Goal: Transaction & Acquisition: Book appointment/travel/reservation

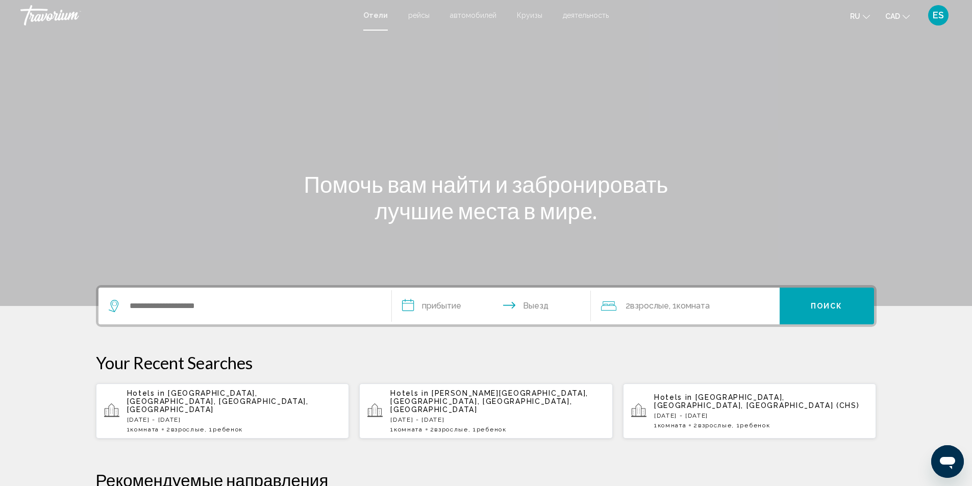
click at [474, 13] on span "автомобилей" at bounding box center [473, 15] width 46 height 8
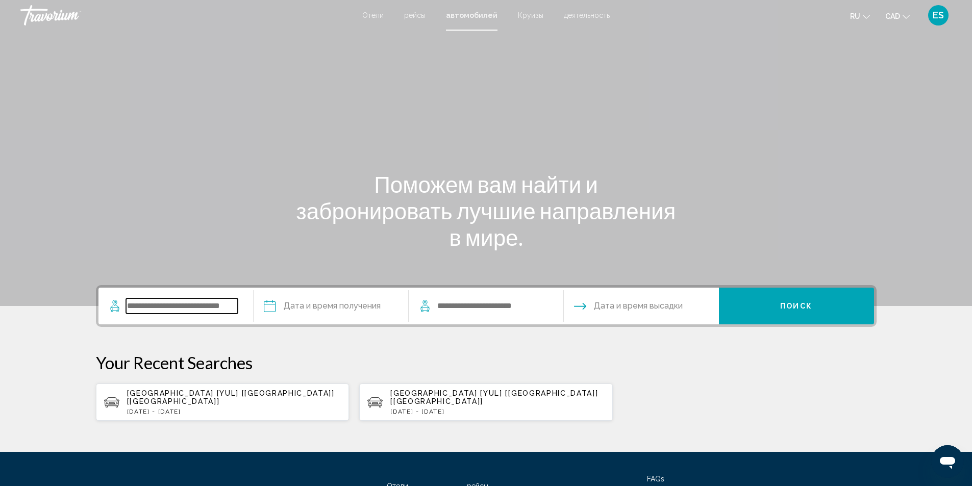
click at [143, 304] on input "Search widget" at bounding box center [182, 305] width 112 height 15
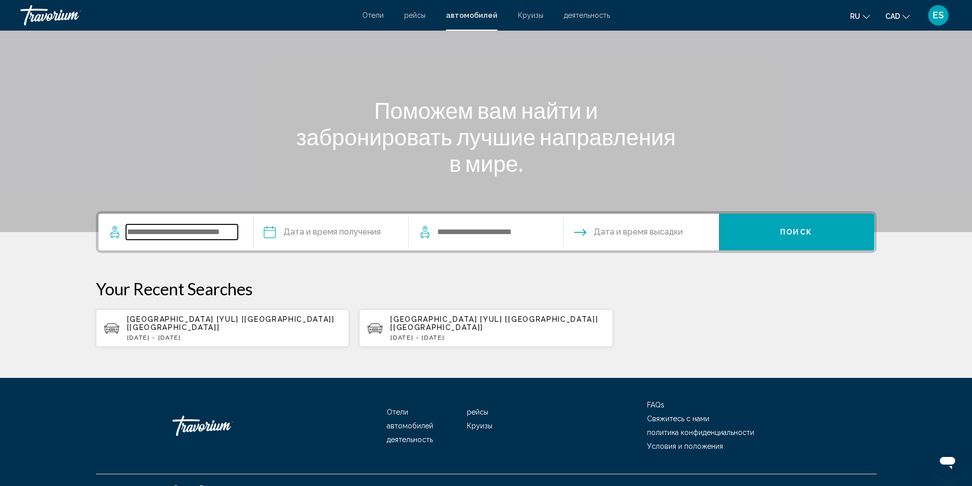
scroll to position [83, 0]
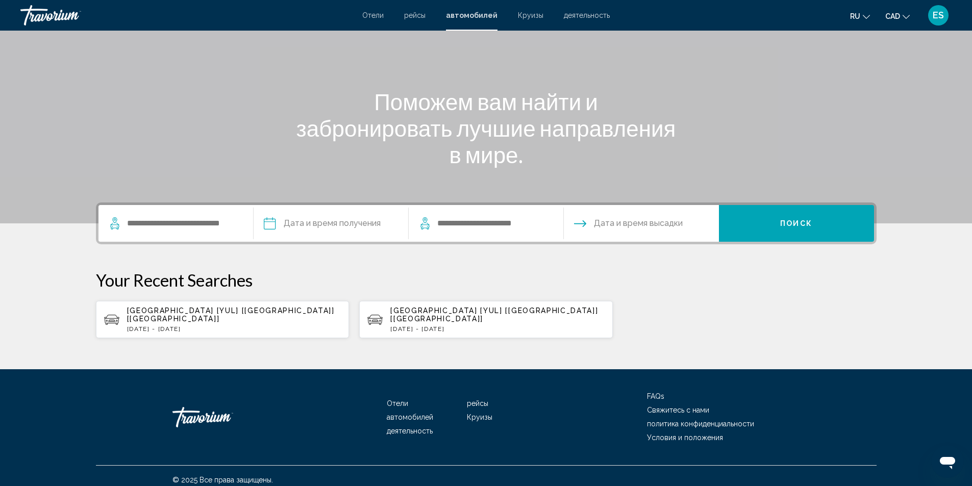
click at [185, 316] on div "[GEOGRAPHIC_DATA] [YUL] [[GEOGRAPHIC_DATA]] [[GEOGRAPHIC_DATA]] [DATE] - [DATE]" at bounding box center [234, 320] width 214 height 26
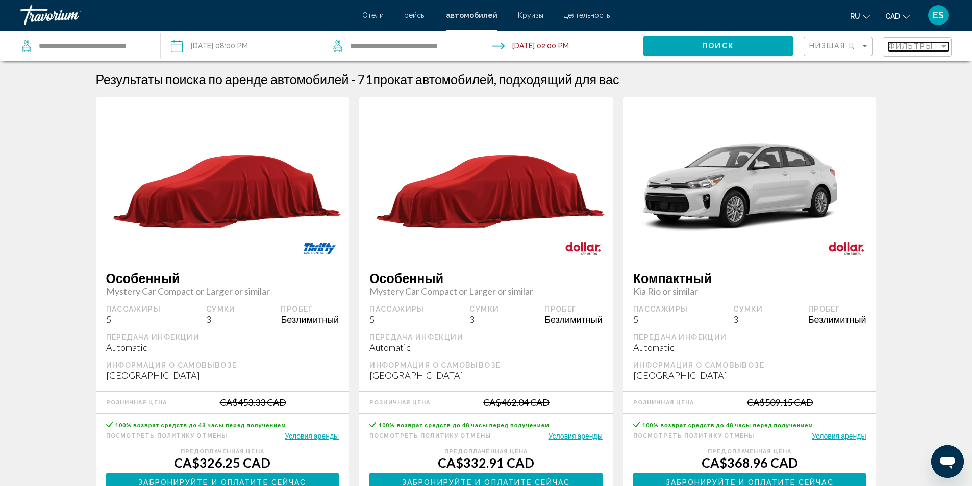
click at [938, 46] on div "Фильтры" at bounding box center [913, 46] width 51 height 8
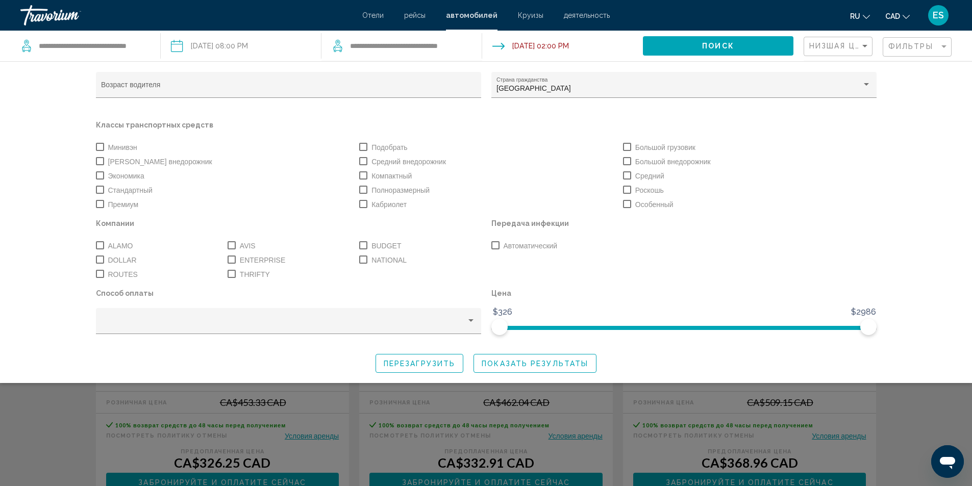
click at [495, 244] on span "Search widget" at bounding box center [495, 245] width 8 height 8
click at [365, 158] on span "Search widget" at bounding box center [363, 161] width 8 height 8
click at [100, 160] on span "Search widget" at bounding box center [100, 161] width 8 height 8
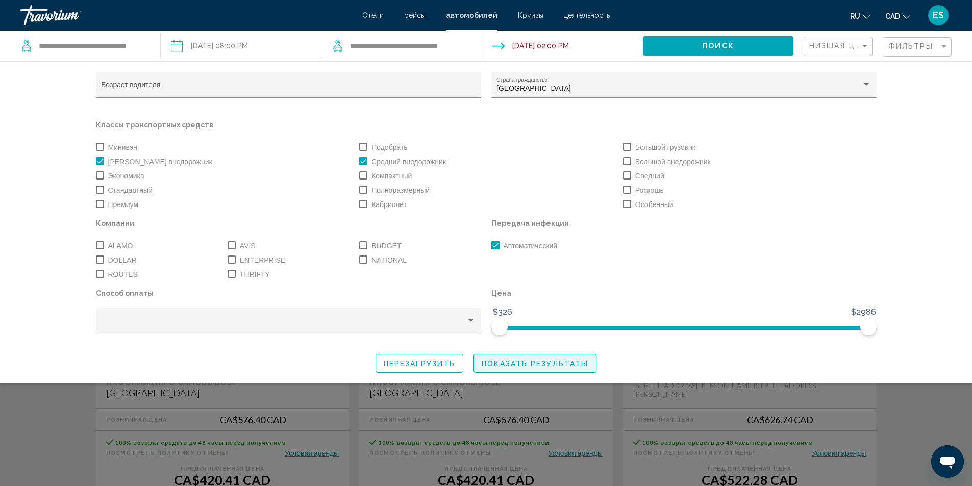
click at [513, 360] on span "Показать результаты" at bounding box center [534, 364] width 107 height 8
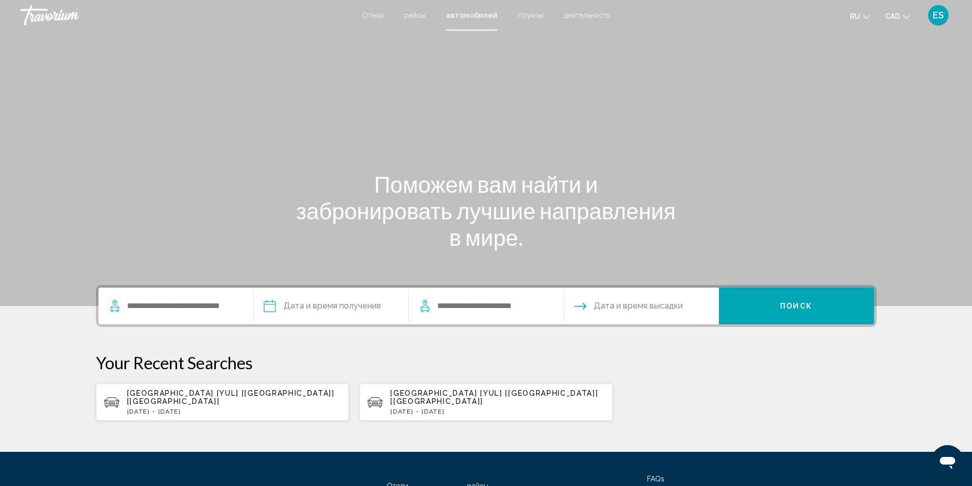
click at [195, 392] on span "[GEOGRAPHIC_DATA] [YUL] [[GEOGRAPHIC_DATA]] [[GEOGRAPHIC_DATA]]" at bounding box center [231, 397] width 208 height 16
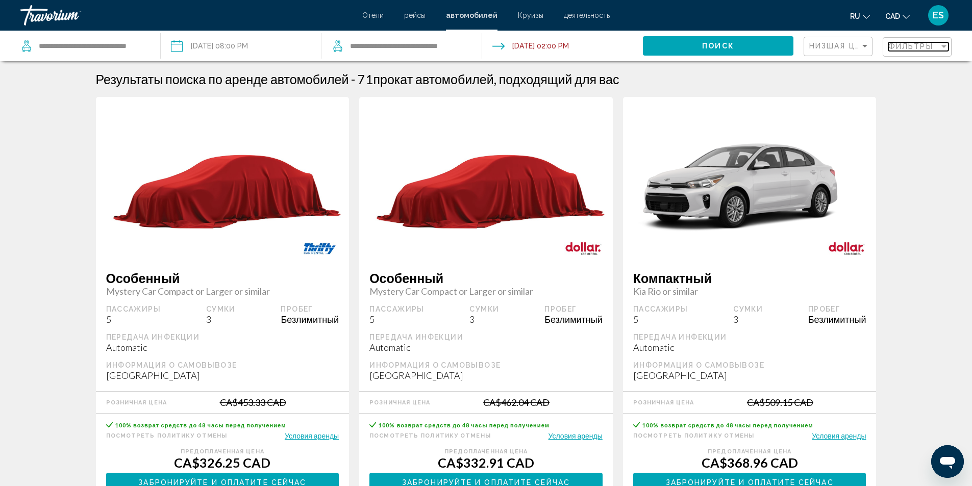
click at [927, 48] on span "Фильтры" at bounding box center [910, 46] width 45 height 8
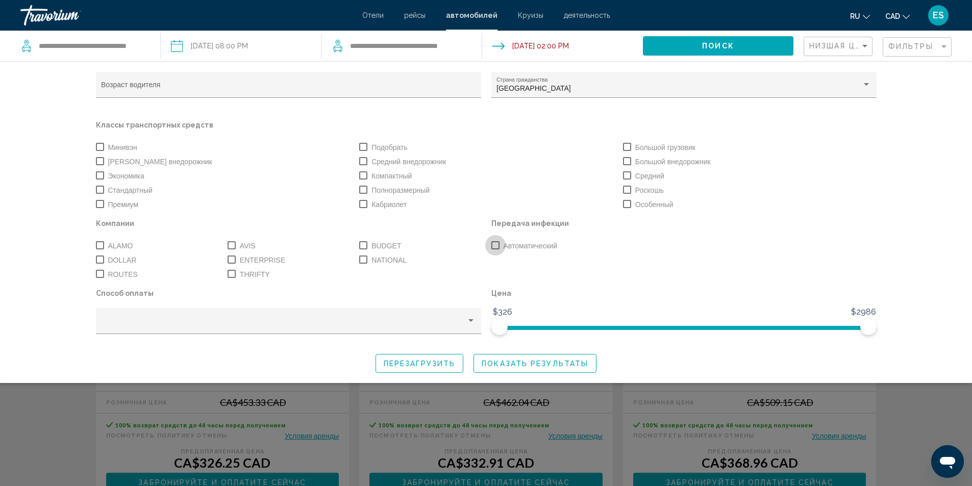
click at [492, 248] on span "Search widget" at bounding box center [495, 245] width 8 height 8
click at [521, 364] on span "Показать результаты" at bounding box center [534, 364] width 107 height 8
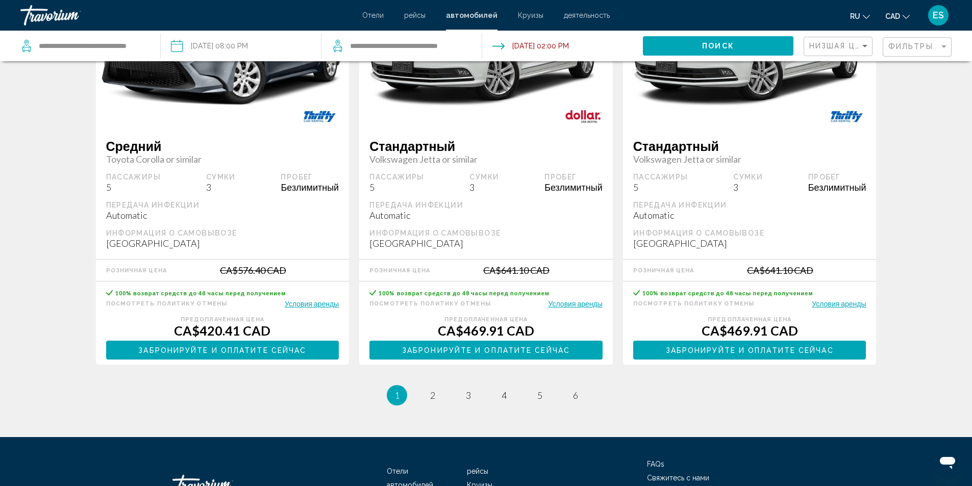
scroll to position [1428, 0]
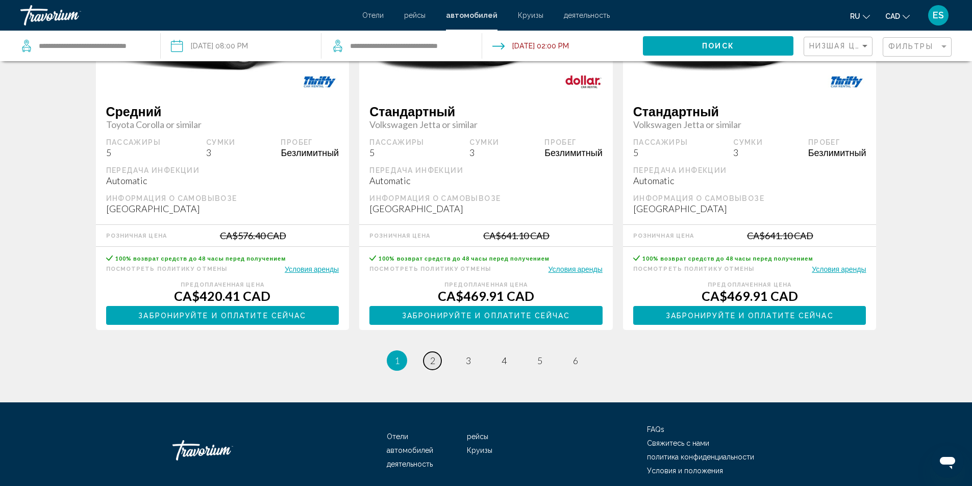
click at [435, 359] on span "2" at bounding box center [432, 360] width 5 height 11
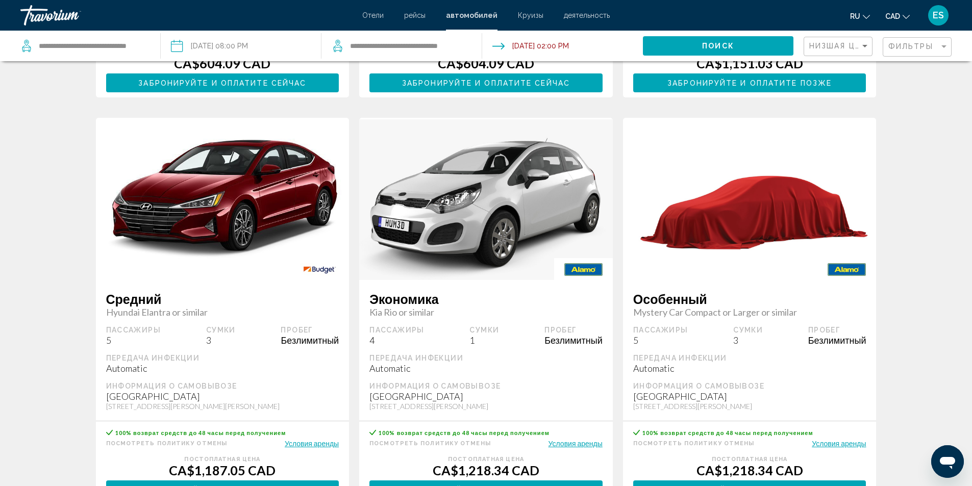
scroll to position [1482, 0]
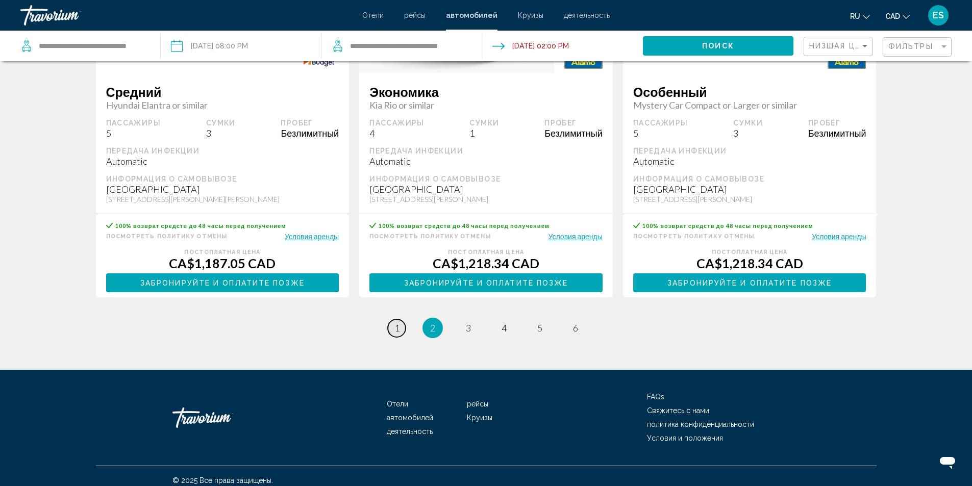
drag, startPoint x: 399, startPoint y: 322, endPoint x: 236, endPoint y: 307, distance: 163.4
click at [399, 322] on span "1" at bounding box center [396, 327] width 5 height 11
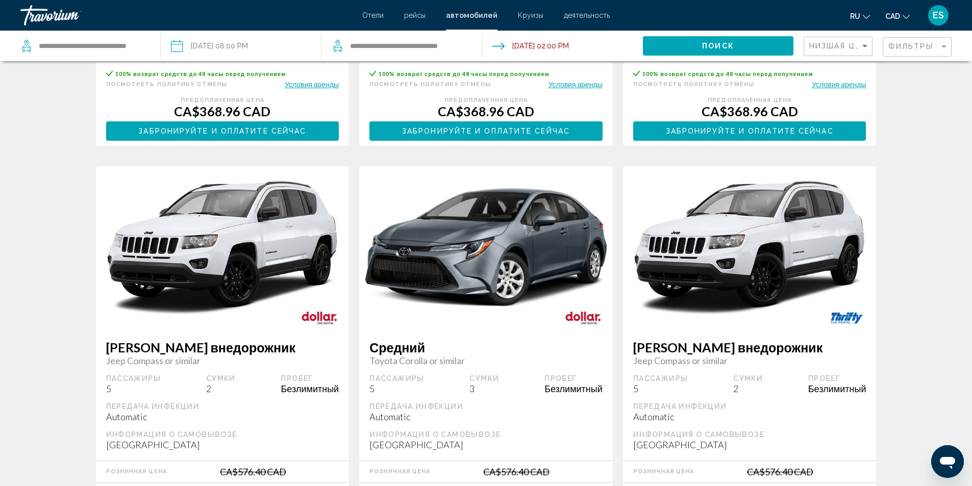
scroll to position [867, 0]
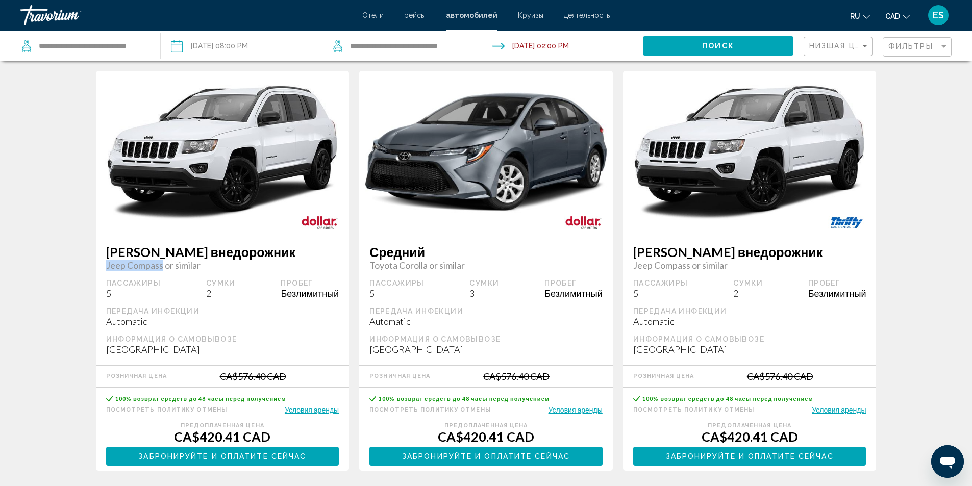
drag, startPoint x: 107, startPoint y: 265, endPoint x: 162, endPoint y: 266, distance: 55.1
click at [162, 266] on span "Jeep Compass or similar" at bounding box center [222, 265] width 233 height 11
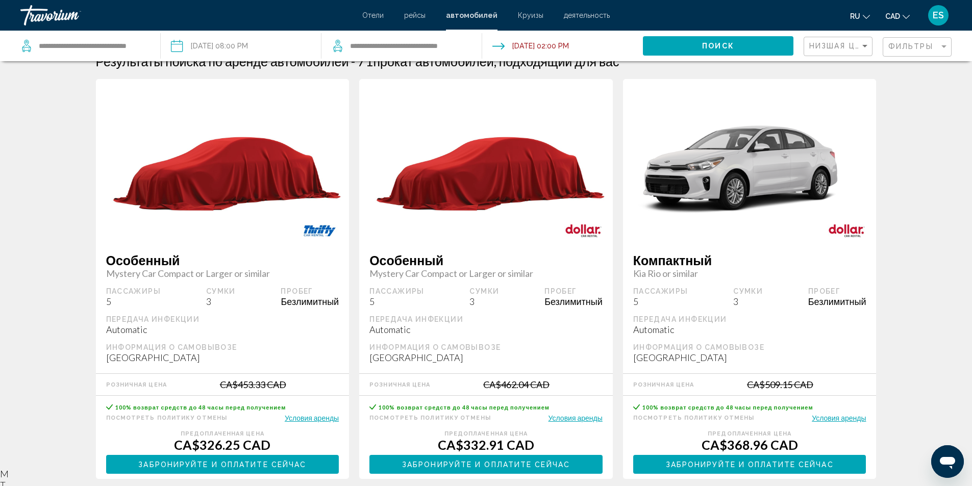
scroll to position [0, 0]
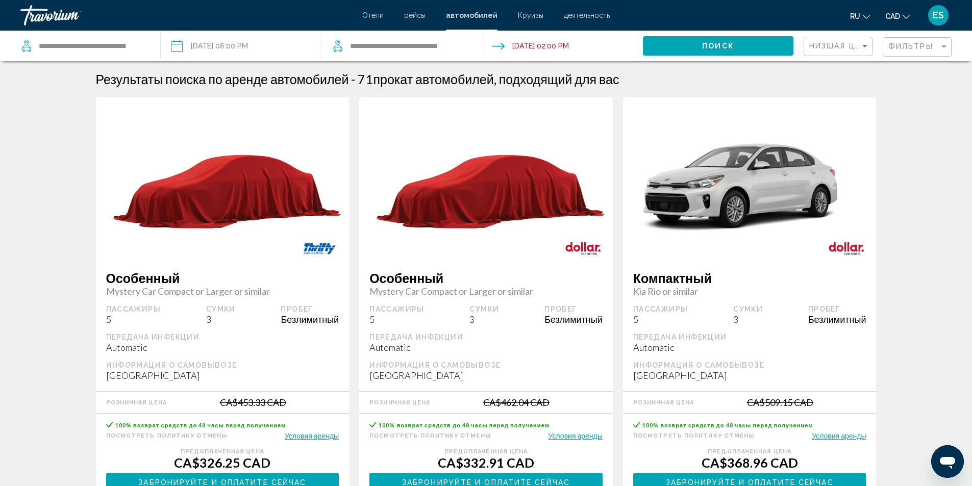
click at [381, 14] on span "Отели" at bounding box center [372, 15] width 21 height 8
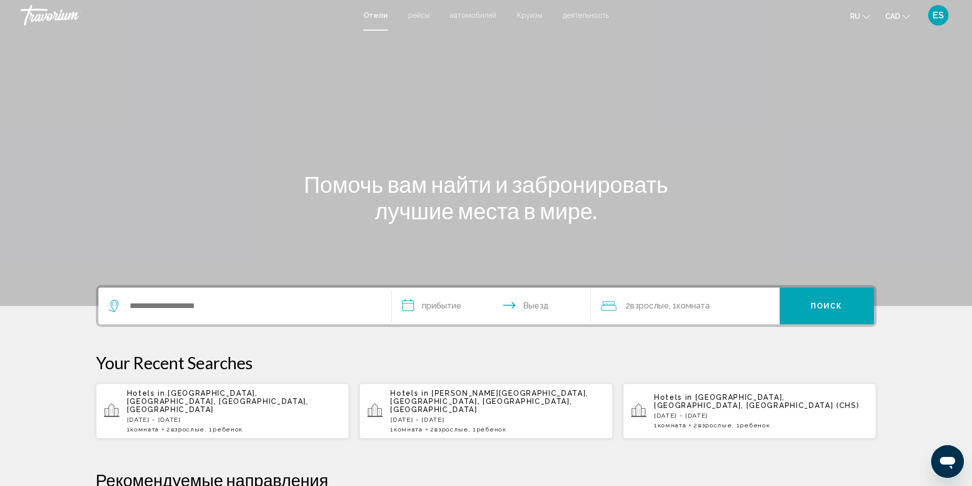
click at [194, 416] on p "[DATE] - [DATE]" at bounding box center [234, 419] width 214 height 7
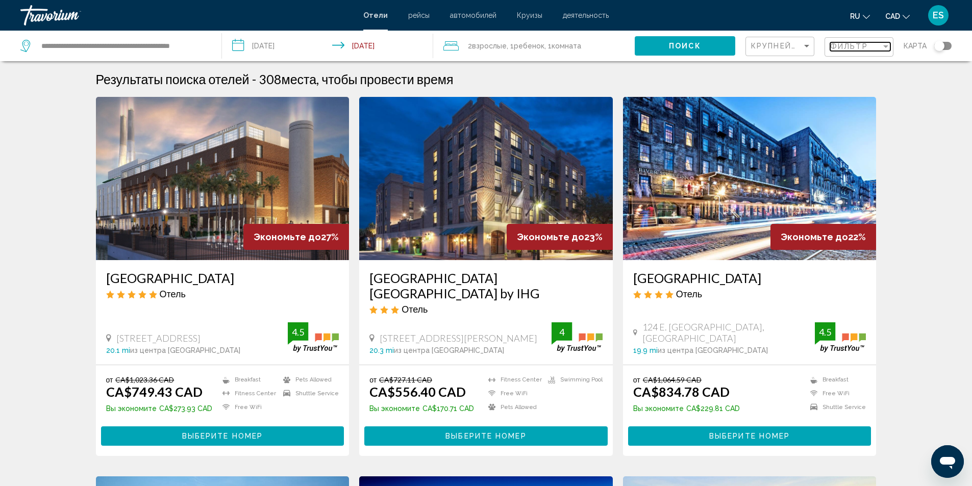
click at [885, 45] on div "Filter" at bounding box center [885, 46] width 5 height 3
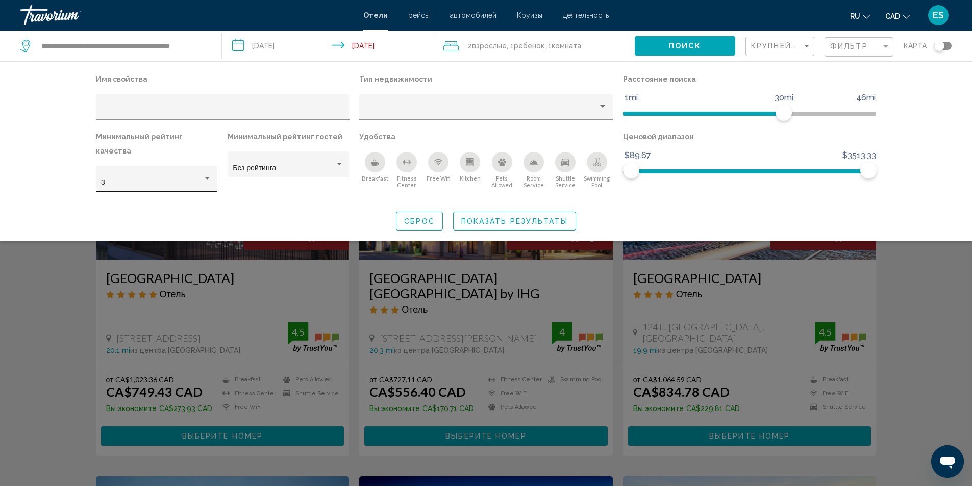
click at [207, 171] on div "3" at bounding box center [156, 181] width 111 height 21
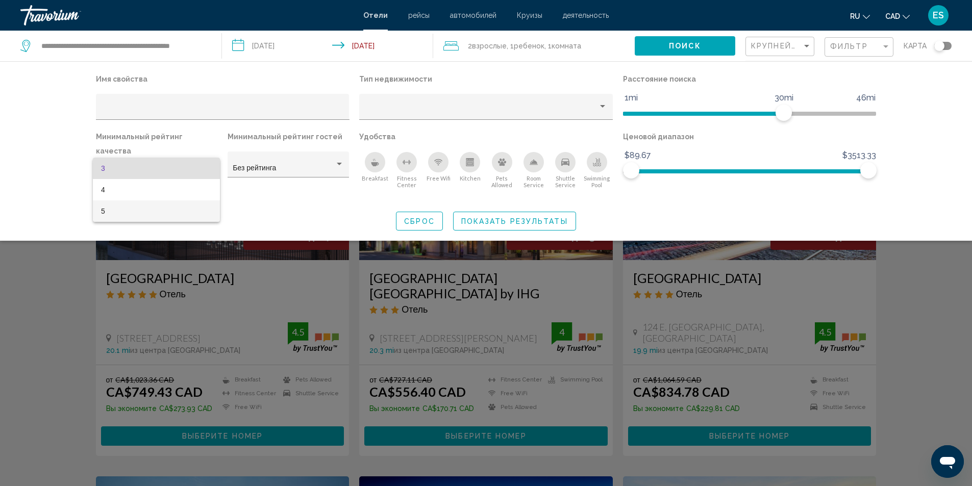
click at [141, 209] on span "5" at bounding box center [156, 210] width 111 height 21
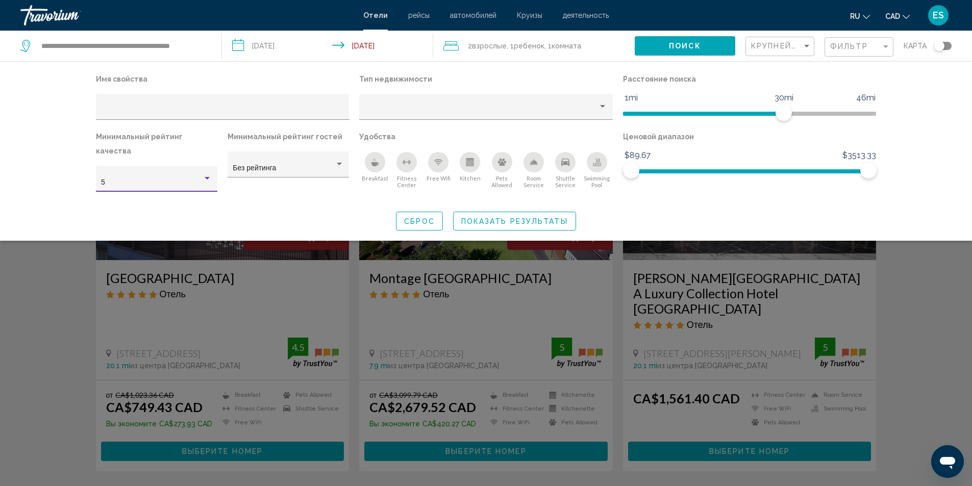
click at [518, 217] on span "Показать результаты" at bounding box center [514, 221] width 107 height 8
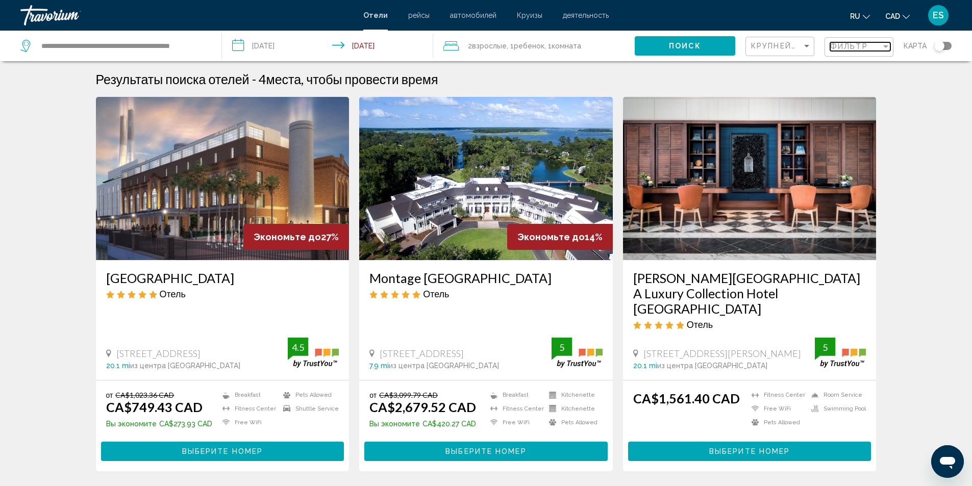
click at [883, 43] on div "Filter" at bounding box center [885, 46] width 9 height 8
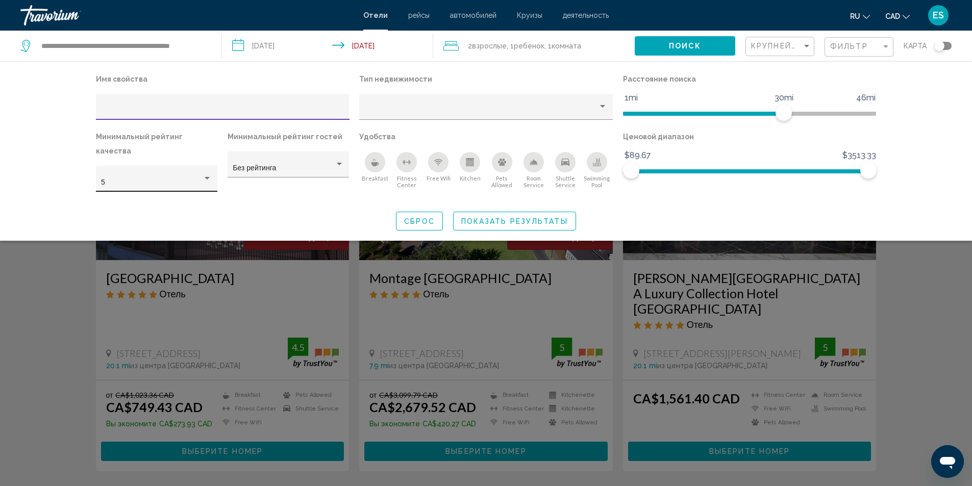
click at [209, 174] on div "Hotel Filters" at bounding box center [206, 178] width 9 height 8
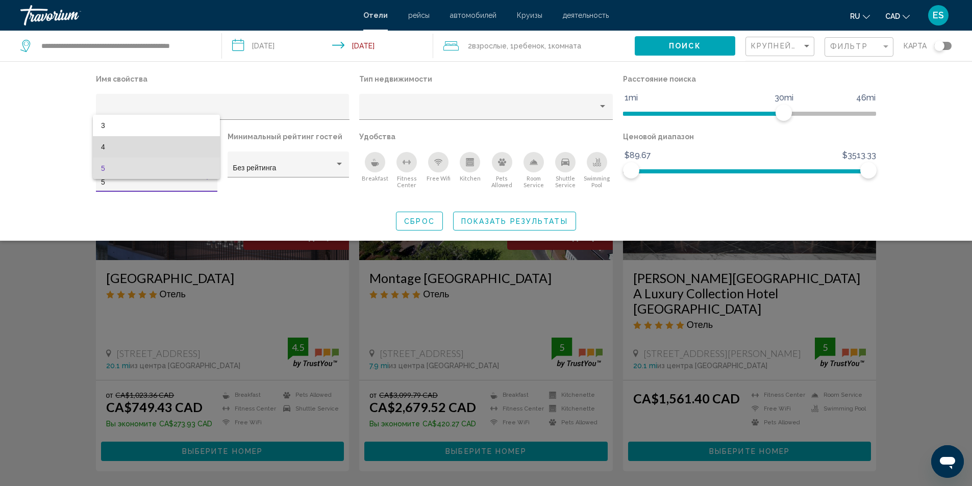
click at [151, 147] on span "4" at bounding box center [156, 146] width 111 height 21
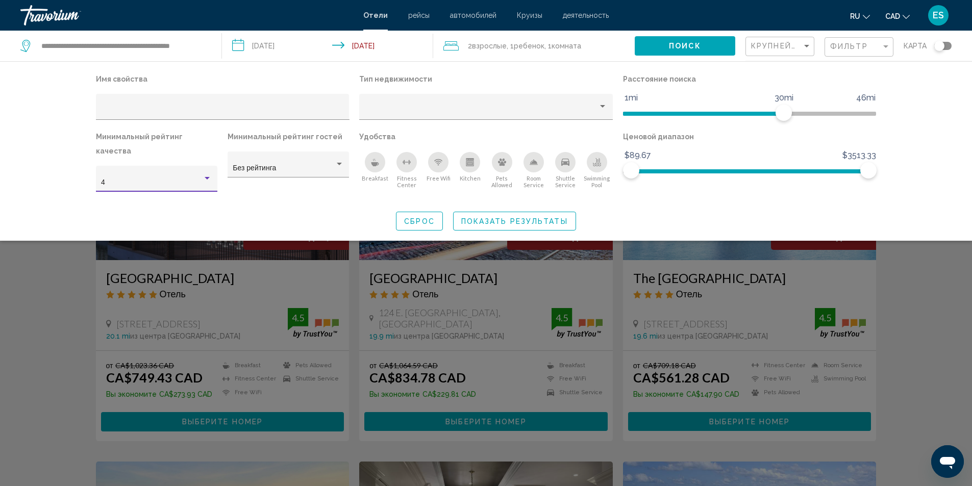
click at [512, 217] on span "Показать результаты" at bounding box center [514, 221] width 107 height 8
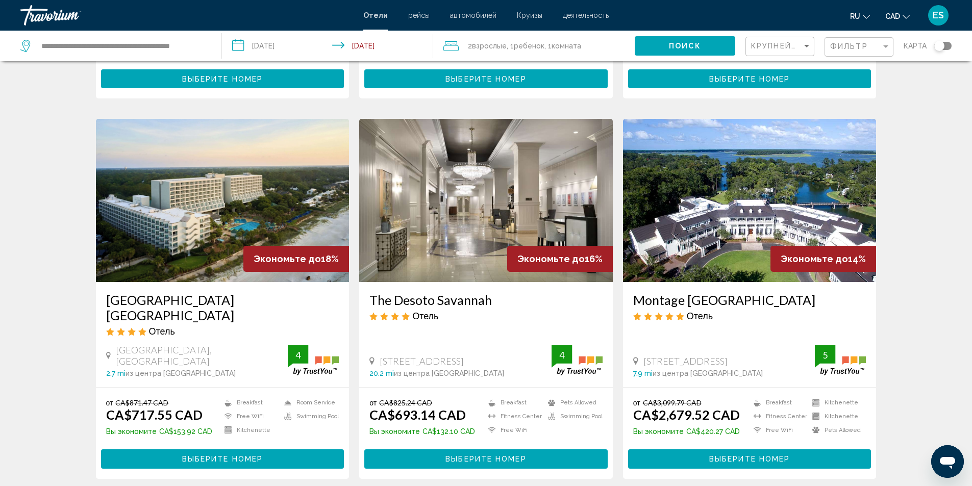
scroll to position [357, 0]
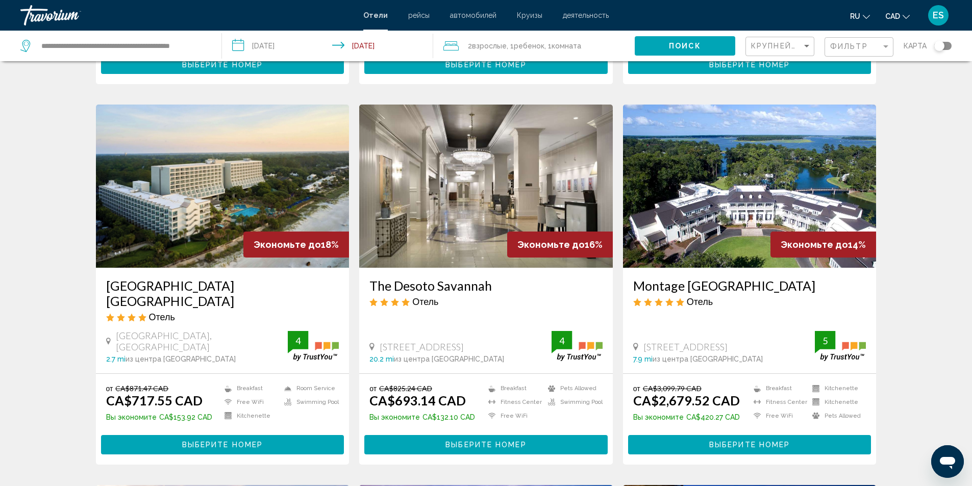
click at [198, 256] on img "Main content" at bounding box center [222, 186] width 253 height 163
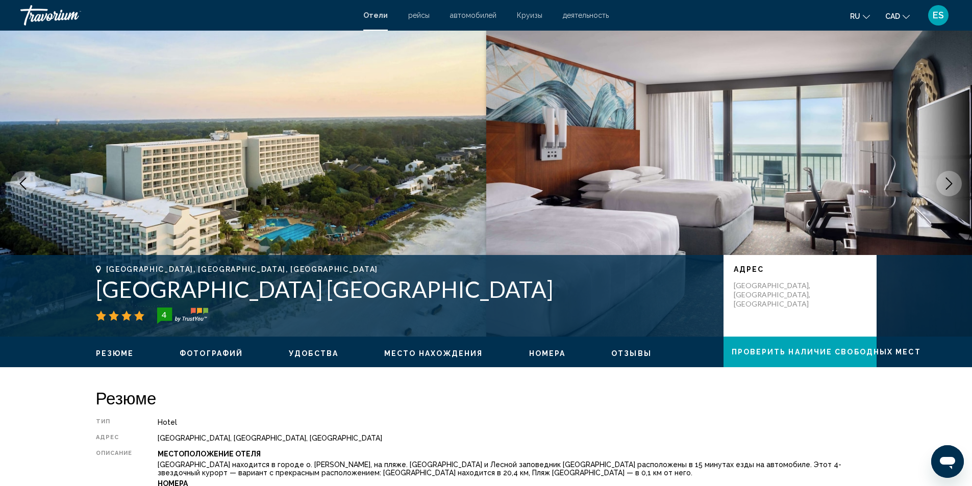
click at [947, 182] on icon "Next image" at bounding box center [949, 183] width 12 height 12
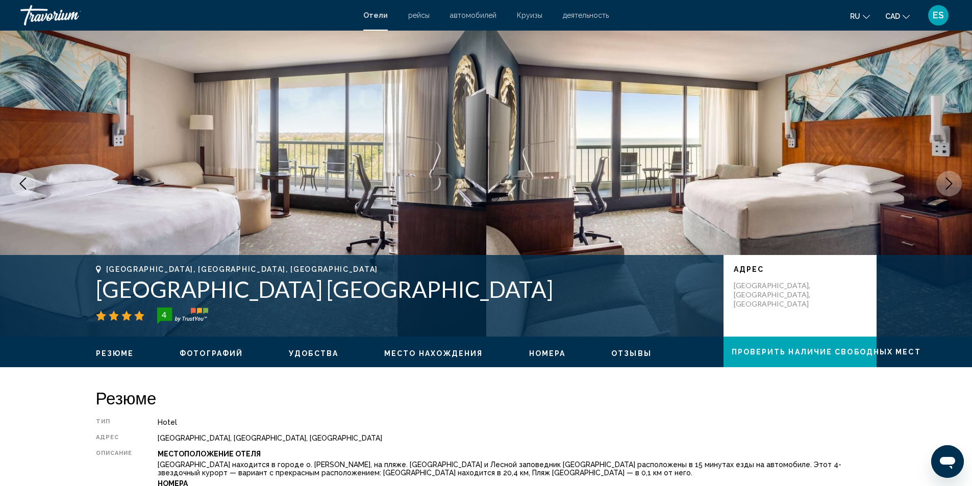
click at [947, 182] on icon "Next image" at bounding box center [949, 183] width 12 height 12
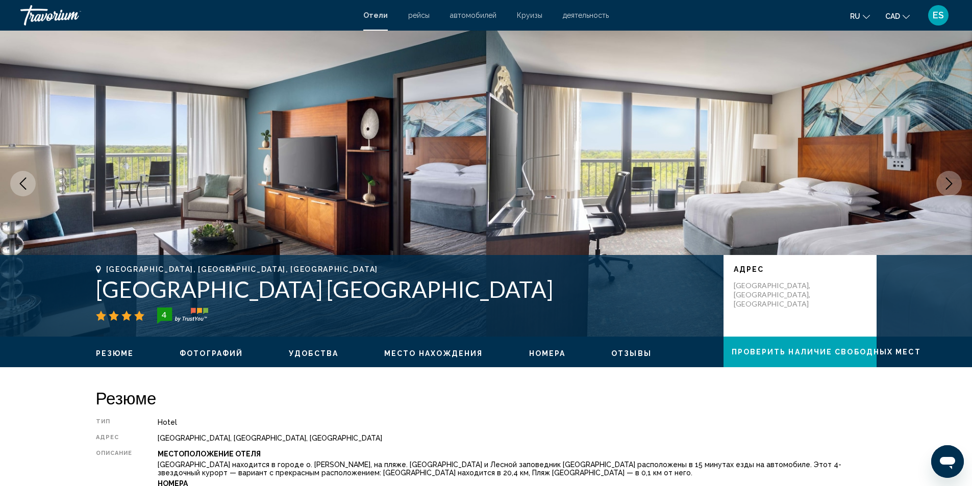
click at [947, 182] on icon "Next image" at bounding box center [949, 183] width 12 height 12
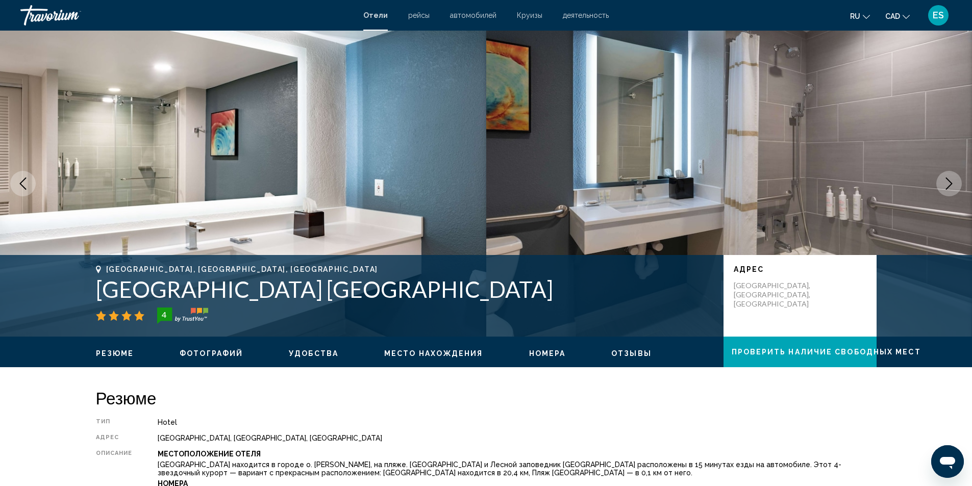
click at [947, 182] on icon "Next image" at bounding box center [949, 183] width 12 height 12
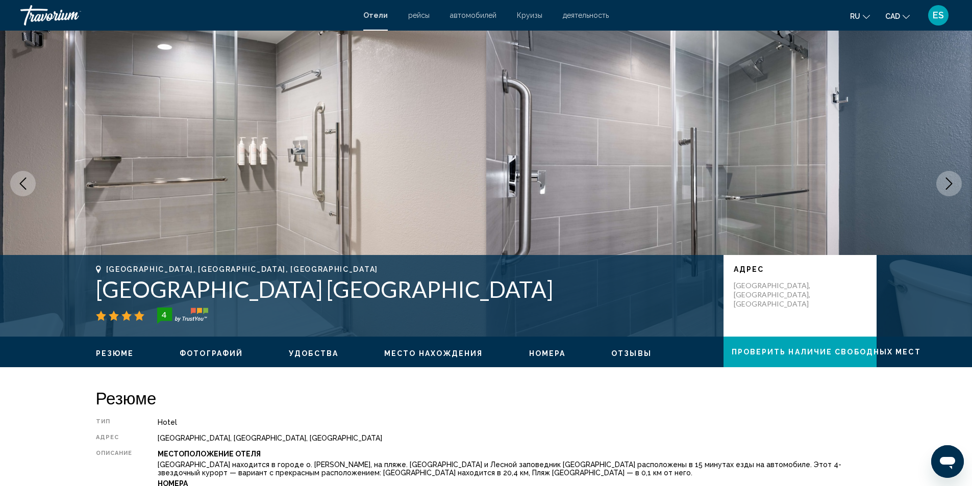
click at [947, 182] on icon "Next image" at bounding box center [949, 183] width 12 height 12
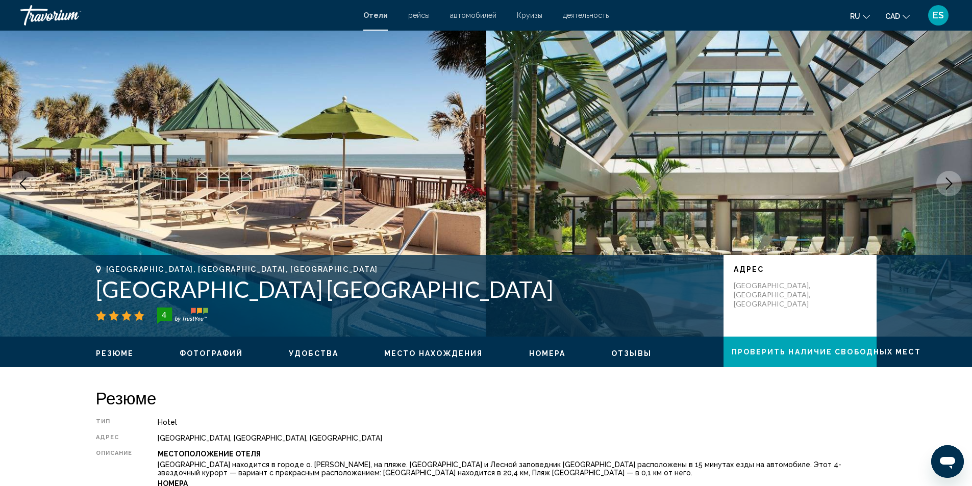
click at [947, 182] on icon "Next image" at bounding box center [949, 183] width 12 height 12
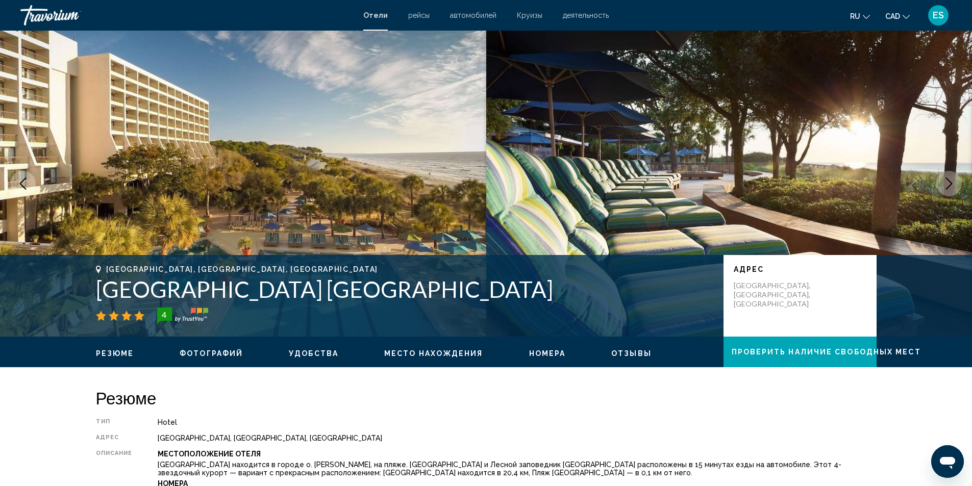
click at [947, 182] on icon "Next image" at bounding box center [949, 183] width 12 height 12
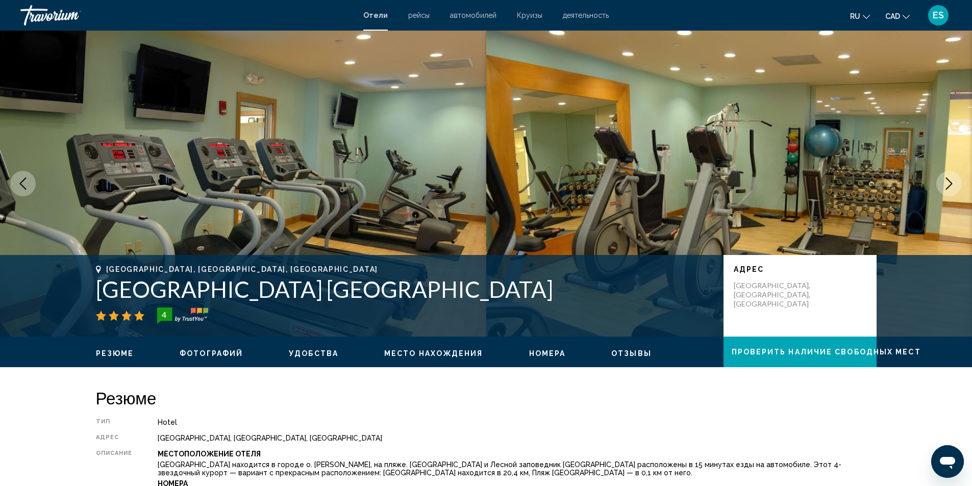
click at [947, 182] on icon "Next image" at bounding box center [949, 183] width 12 height 12
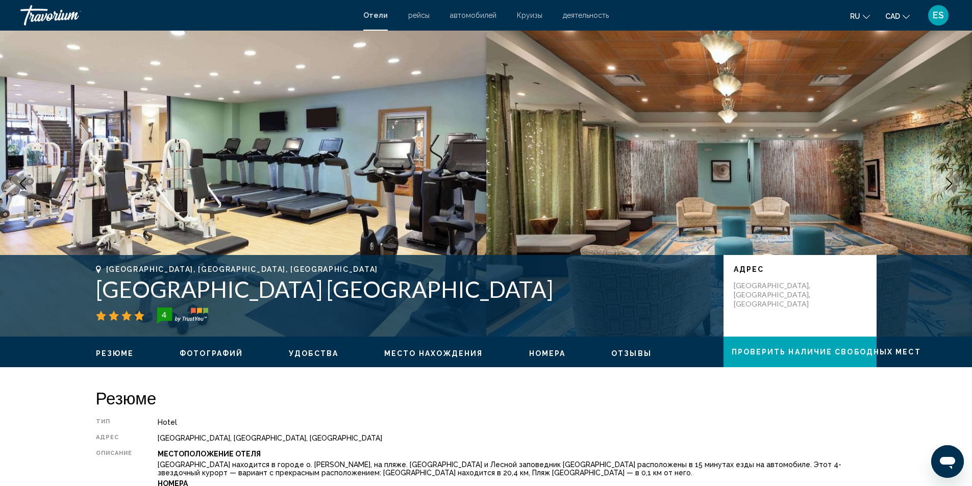
click at [947, 182] on icon "Next image" at bounding box center [949, 183] width 12 height 12
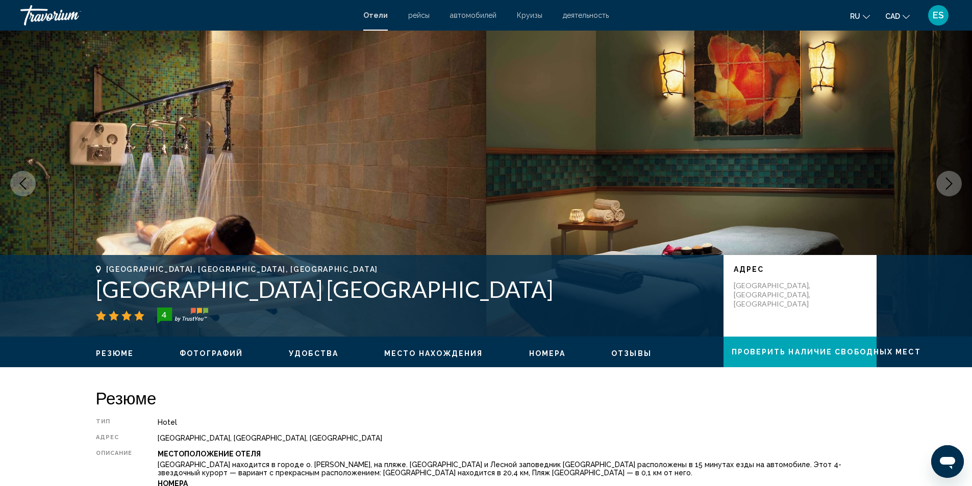
click at [947, 182] on icon "Next image" at bounding box center [949, 183] width 12 height 12
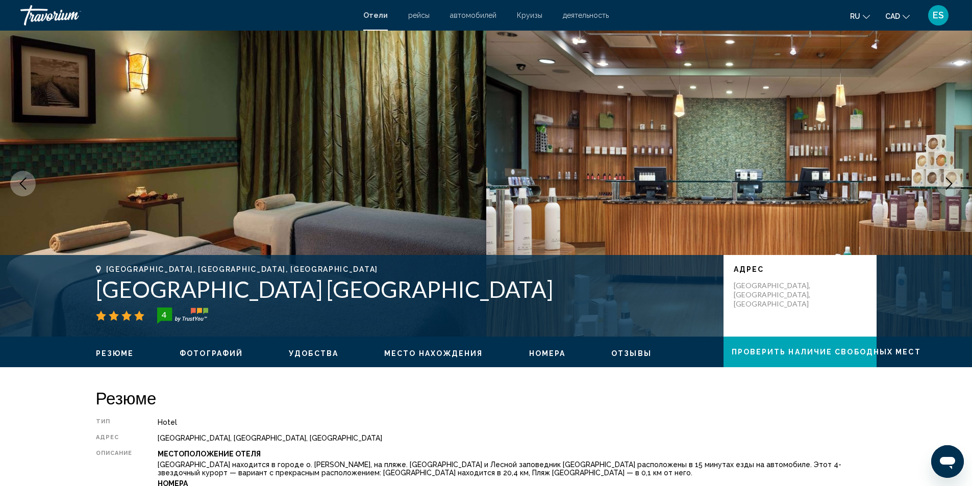
click at [947, 182] on icon "Next image" at bounding box center [949, 183] width 12 height 12
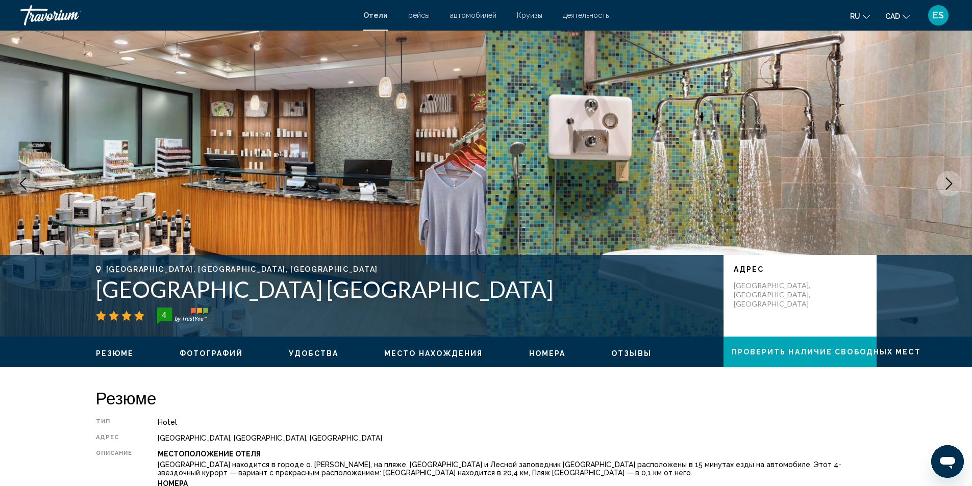
click at [947, 182] on icon "Next image" at bounding box center [949, 183] width 12 height 12
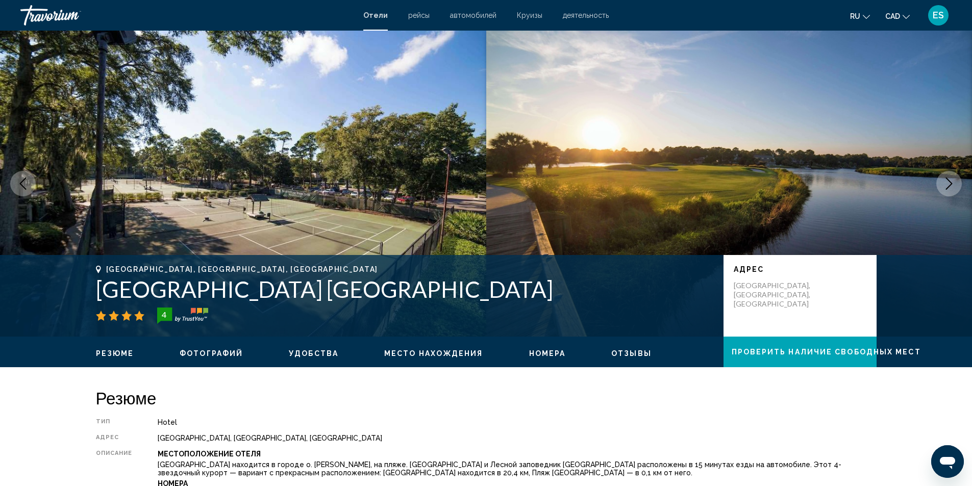
click at [947, 182] on icon "Next image" at bounding box center [949, 183] width 12 height 12
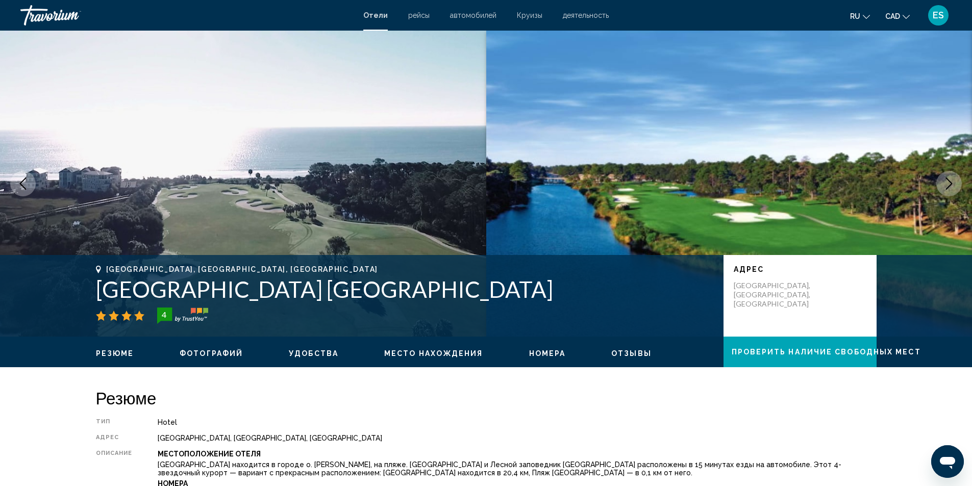
click at [947, 182] on icon "Next image" at bounding box center [949, 183] width 12 height 12
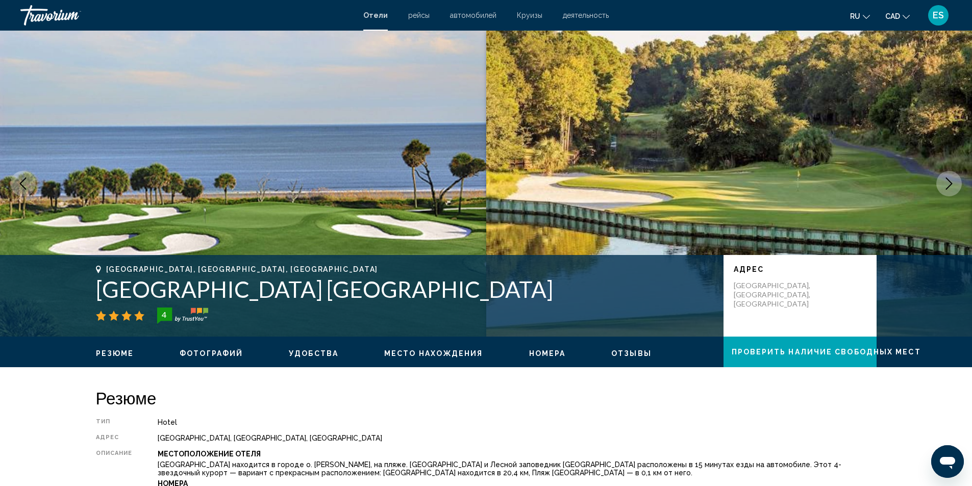
click at [947, 182] on icon "Next image" at bounding box center [949, 183] width 12 height 12
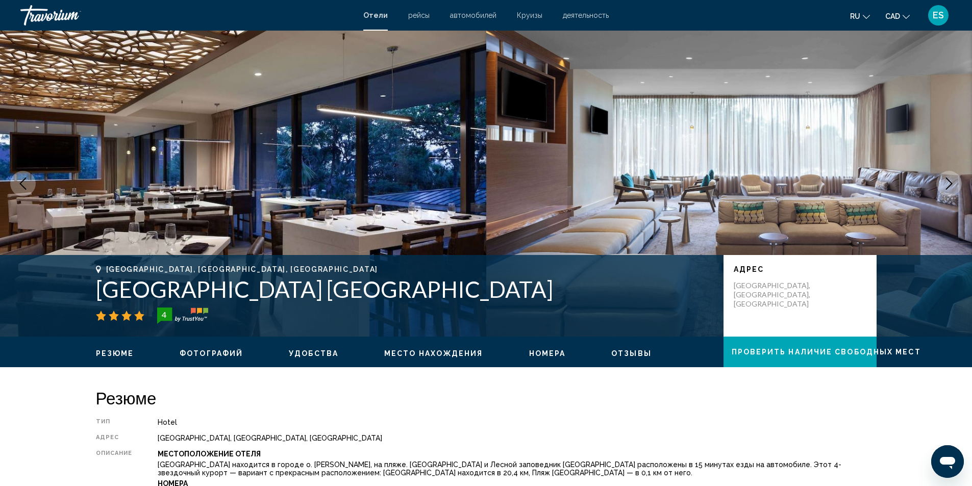
click at [947, 182] on icon "Next image" at bounding box center [949, 183] width 12 height 12
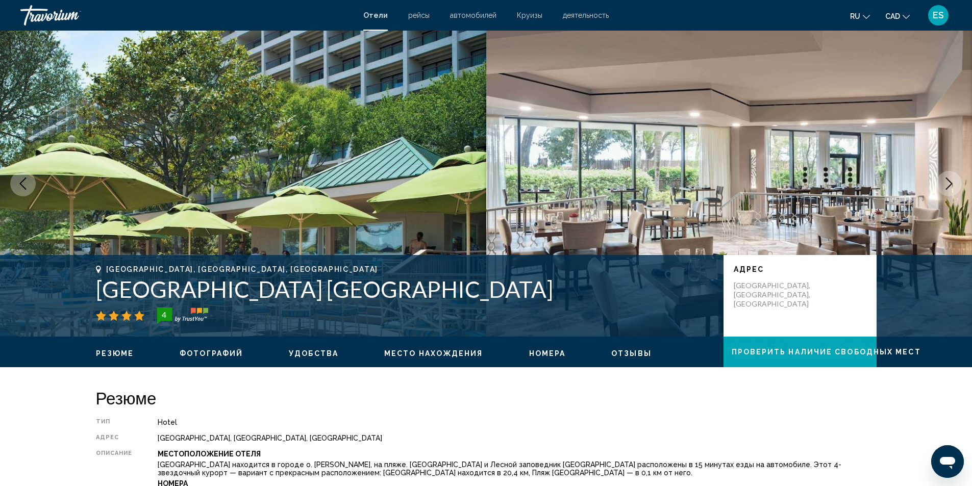
click at [947, 182] on icon "Next image" at bounding box center [949, 183] width 12 height 12
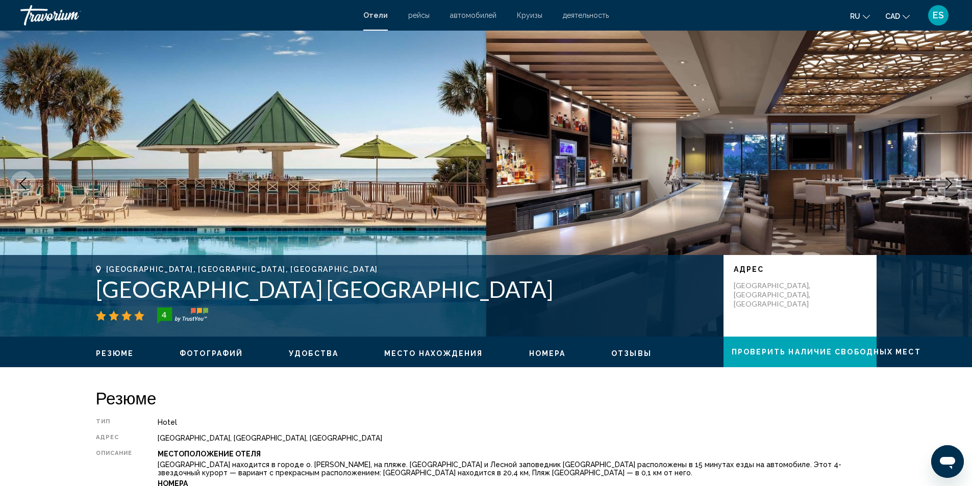
click at [947, 182] on icon "Next image" at bounding box center [949, 183] width 12 height 12
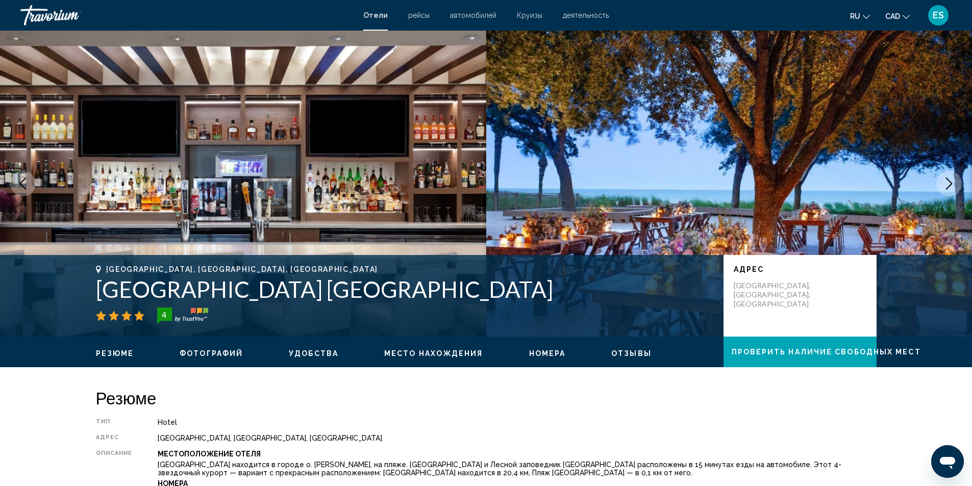
drag, startPoint x: 96, startPoint y: 291, endPoint x: 602, endPoint y: 290, distance: 505.5
click at [602, 290] on h1 "[GEOGRAPHIC_DATA] [GEOGRAPHIC_DATA]" at bounding box center [404, 289] width 617 height 27
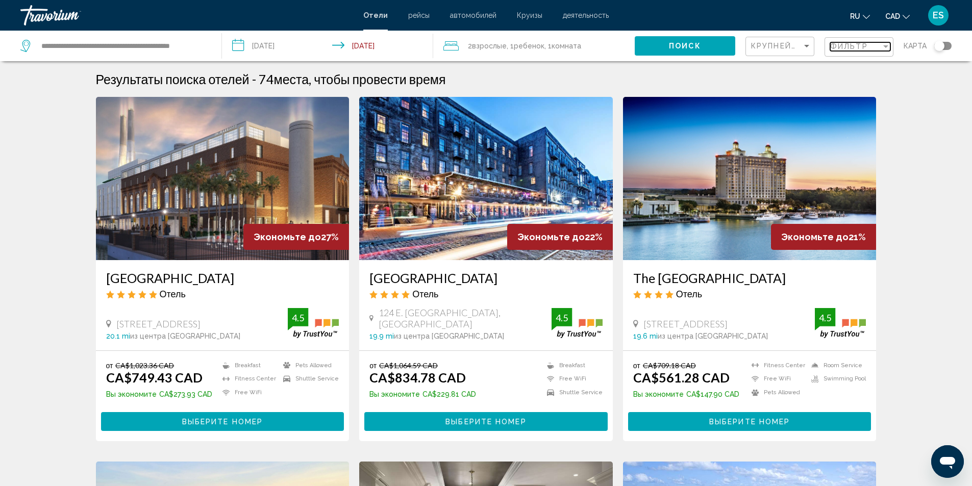
click at [886, 45] on div "Filter" at bounding box center [885, 46] width 5 height 3
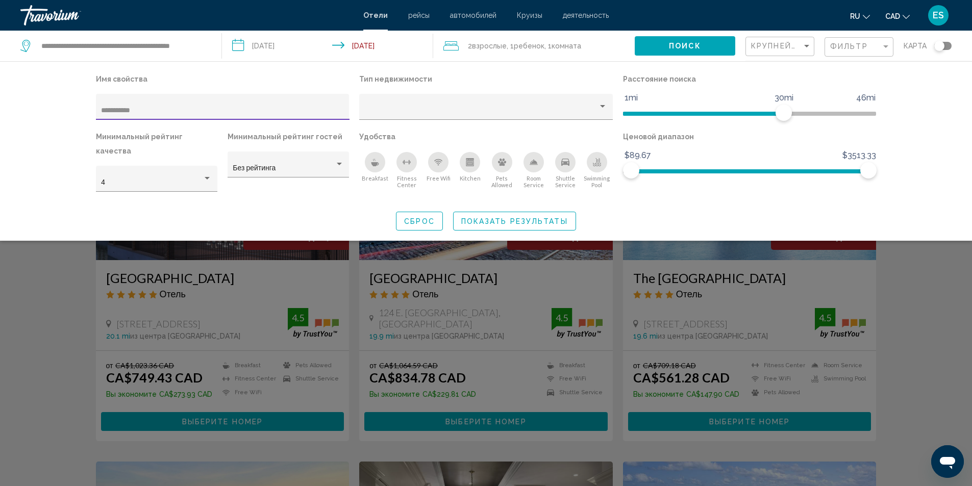
type input "**********"
click at [481, 217] on span "Показать результаты" at bounding box center [514, 221] width 107 height 8
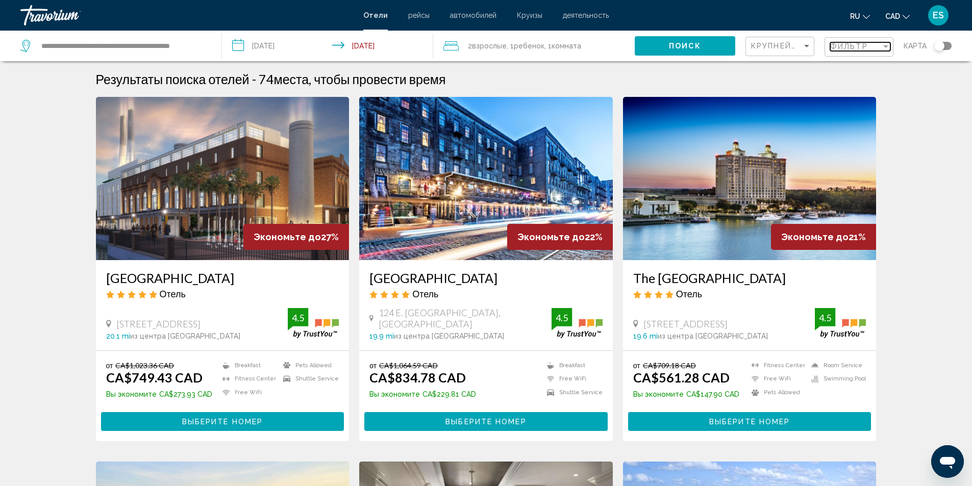
click at [888, 45] on div "Filter" at bounding box center [885, 46] width 5 height 3
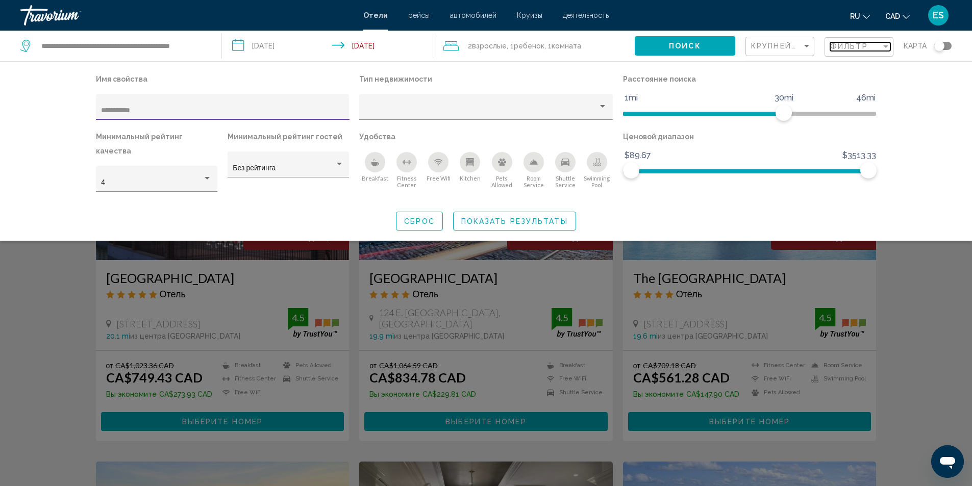
click at [888, 45] on div "Filter" at bounding box center [885, 46] width 5 height 3
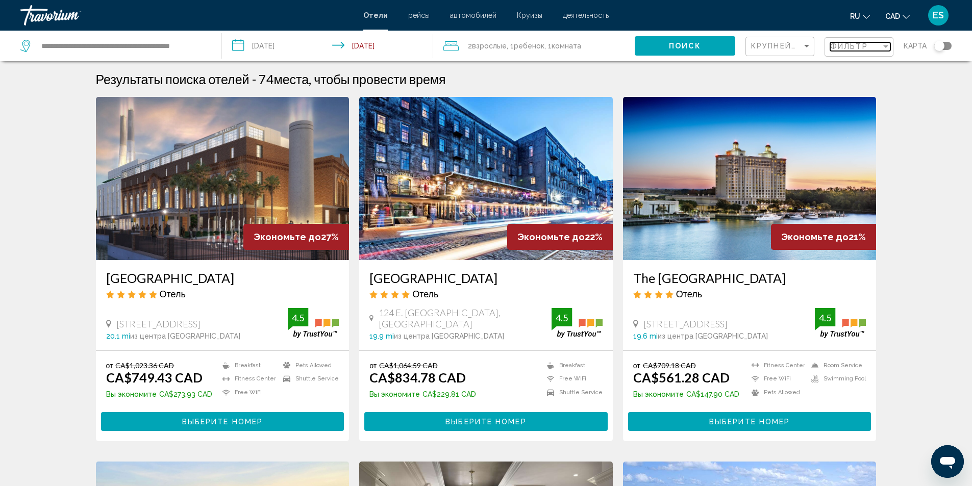
click at [883, 45] on div "Filter" at bounding box center [885, 46] width 5 height 3
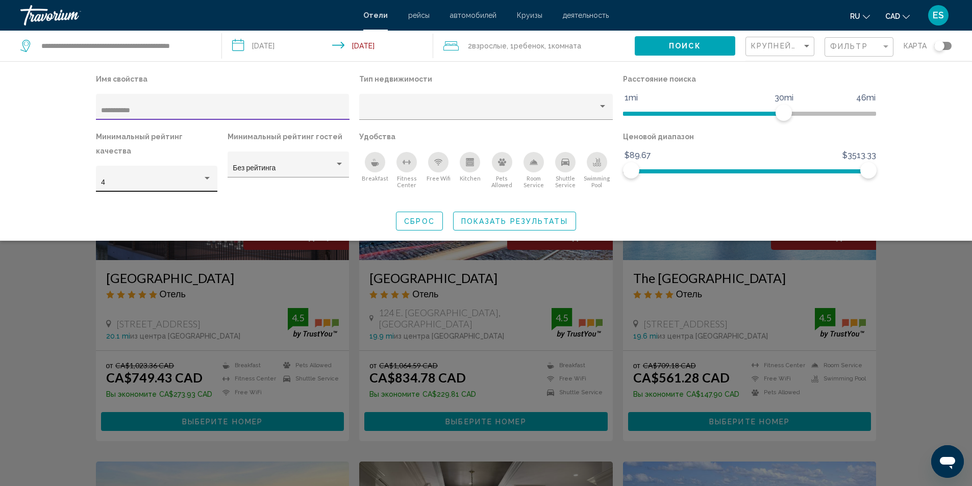
click at [208, 174] on div "Hotel Filters" at bounding box center [206, 178] width 9 height 8
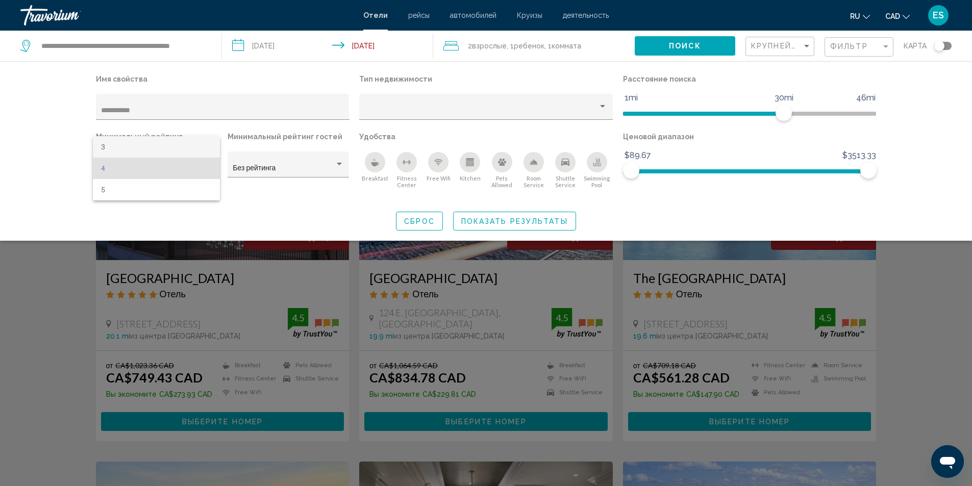
click at [120, 145] on span "3" at bounding box center [156, 146] width 111 height 21
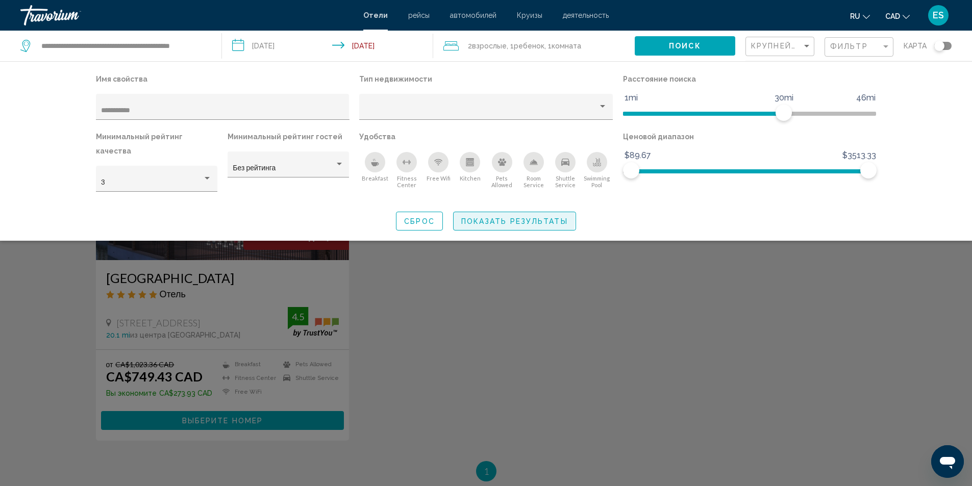
click at [487, 217] on span "Показать результаты" at bounding box center [514, 221] width 107 height 8
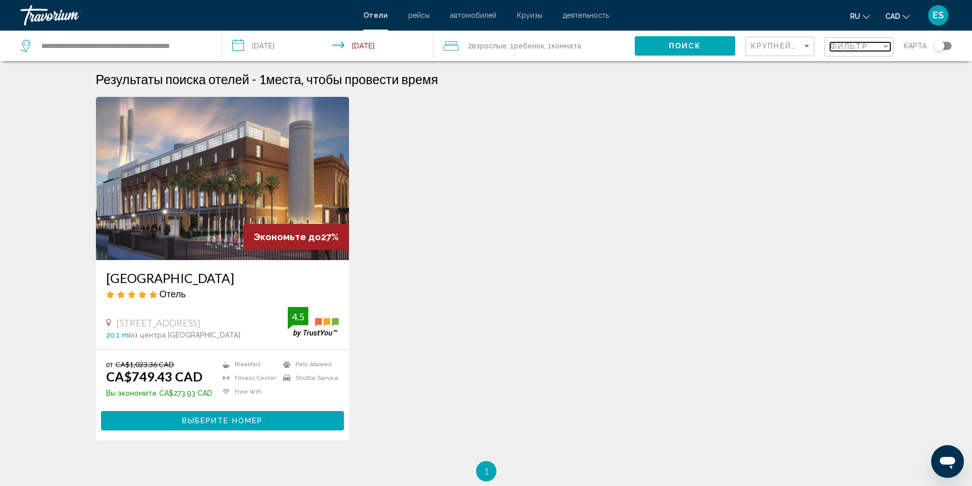
click at [882, 47] on div "Filter" at bounding box center [885, 46] width 9 height 8
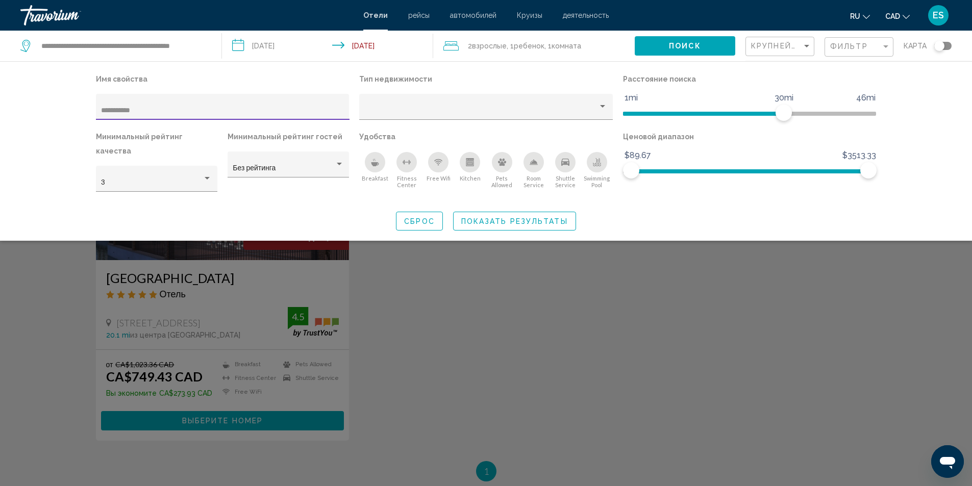
drag, startPoint x: 155, startPoint y: 110, endPoint x: 70, endPoint y: 113, distance: 84.2
click at [72, 113] on div "**********" at bounding box center [486, 151] width 972 height 180
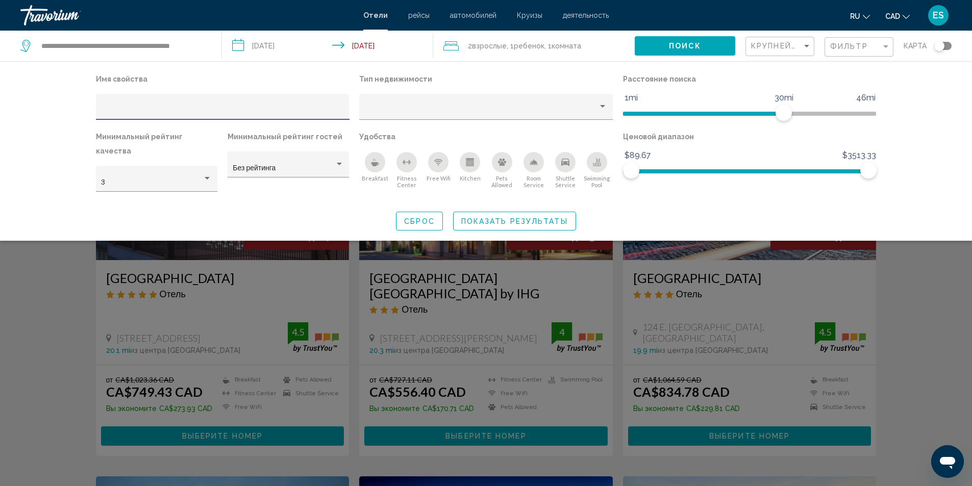
click at [617, 212] on div "Сброс Показать результаты" at bounding box center [486, 221] width 780 height 19
click at [519, 217] on span "Показать результаты" at bounding box center [514, 221] width 107 height 8
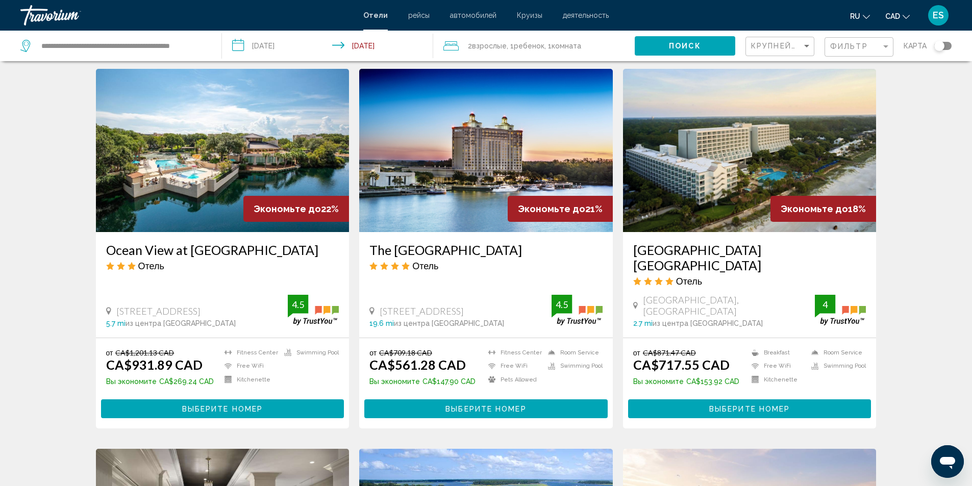
scroll to position [408, 0]
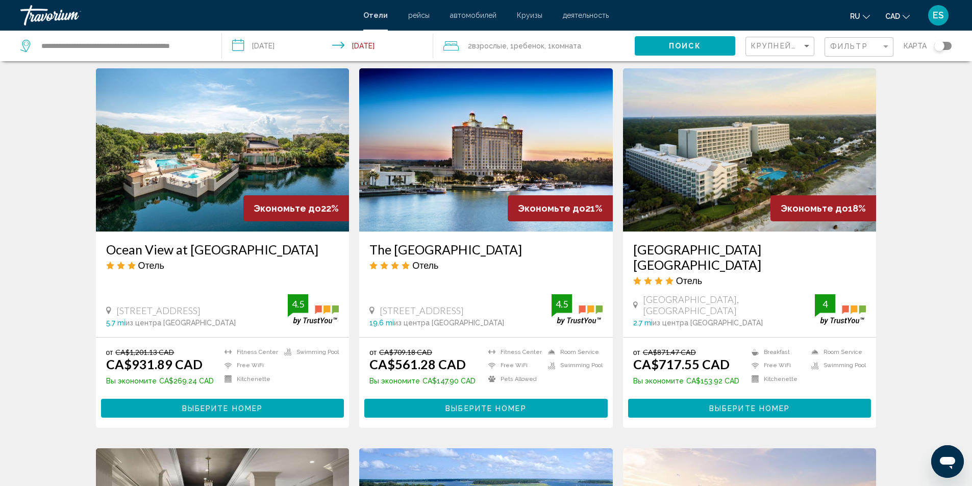
click at [213, 161] on img "Main content" at bounding box center [222, 149] width 253 height 163
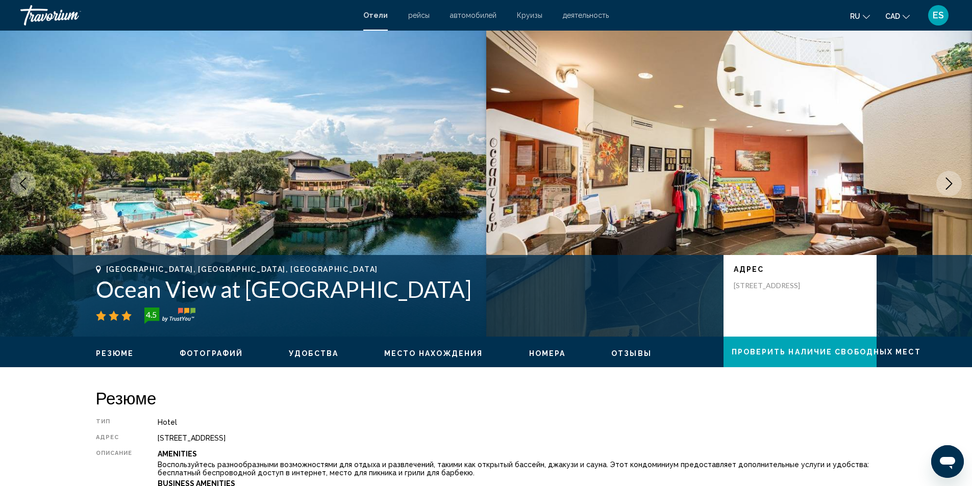
click at [951, 177] on button "Next image" at bounding box center [949, 184] width 26 height 26
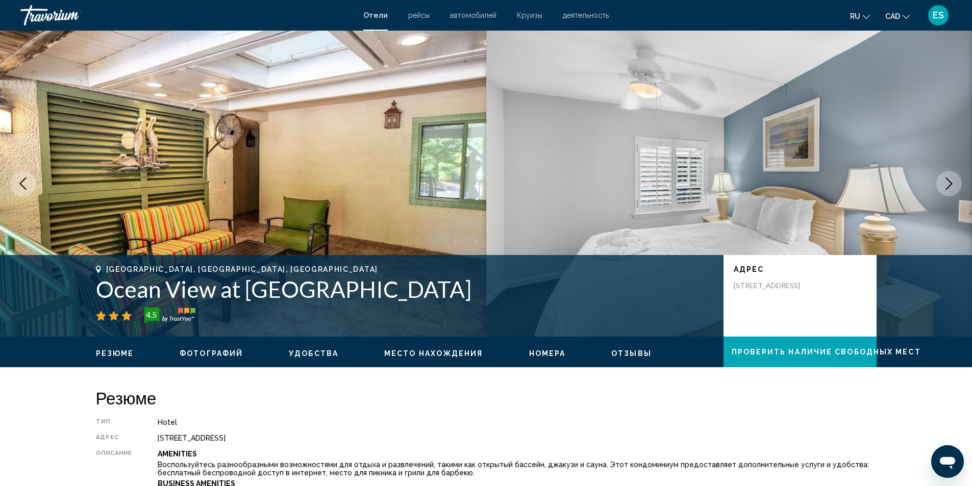
click at [951, 177] on button "Next image" at bounding box center [949, 184] width 26 height 26
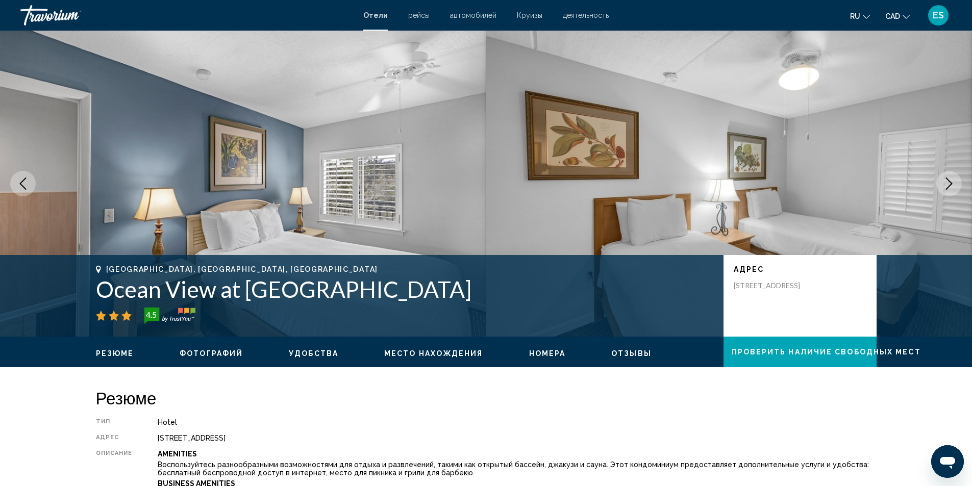
click at [951, 177] on button "Next image" at bounding box center [949, 184] width 26 height 26
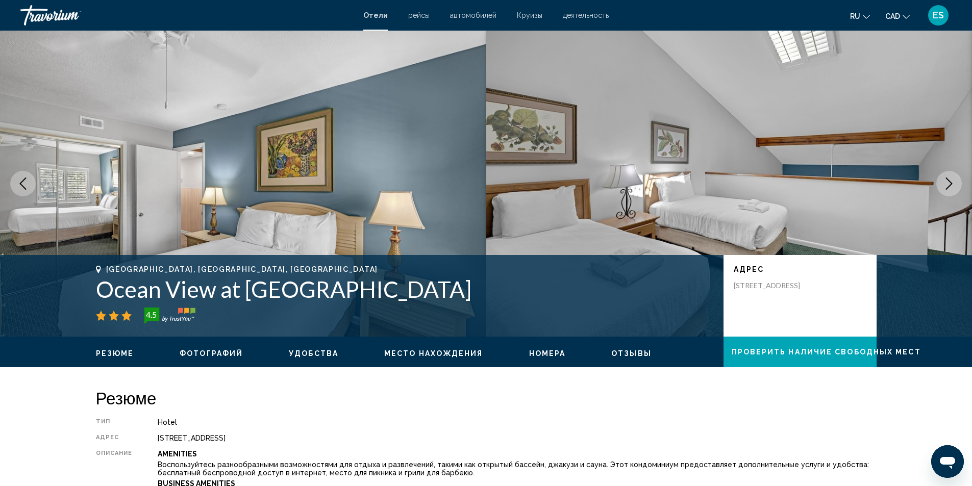
click at [951, 177] on button "Next image" at bounding box center [949, 184] width 26 height 26
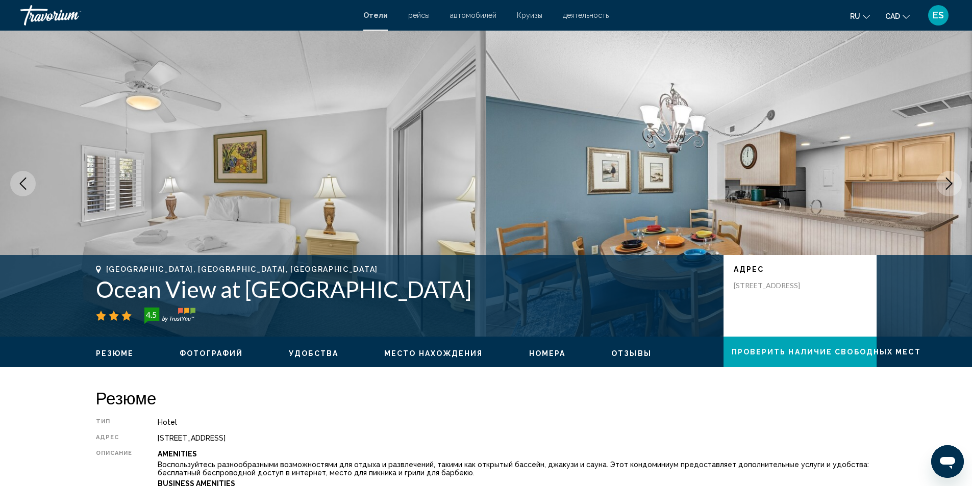
click at [951, 177] on button "Next image" at bounding box center [949, 184] width 26 height 26
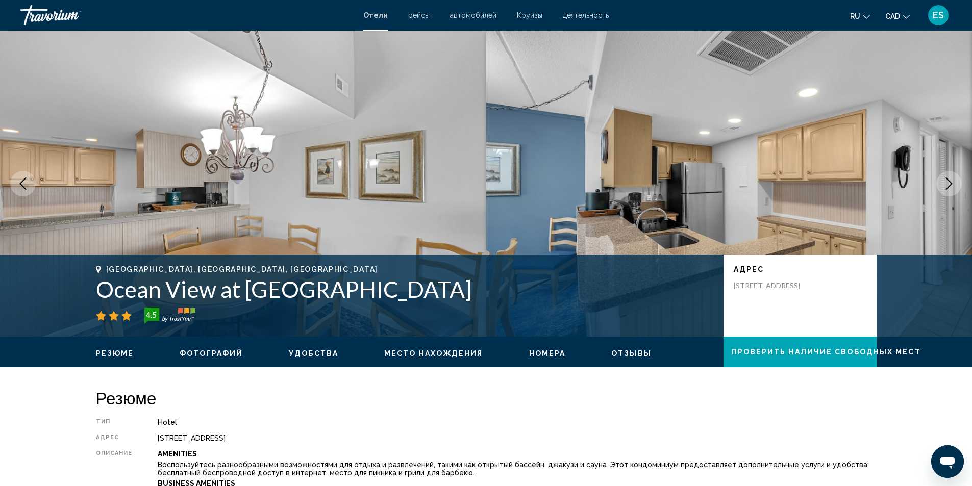
click at [951, 177] on button "Next image" at bounding box center [949, 184] width 26 height 26
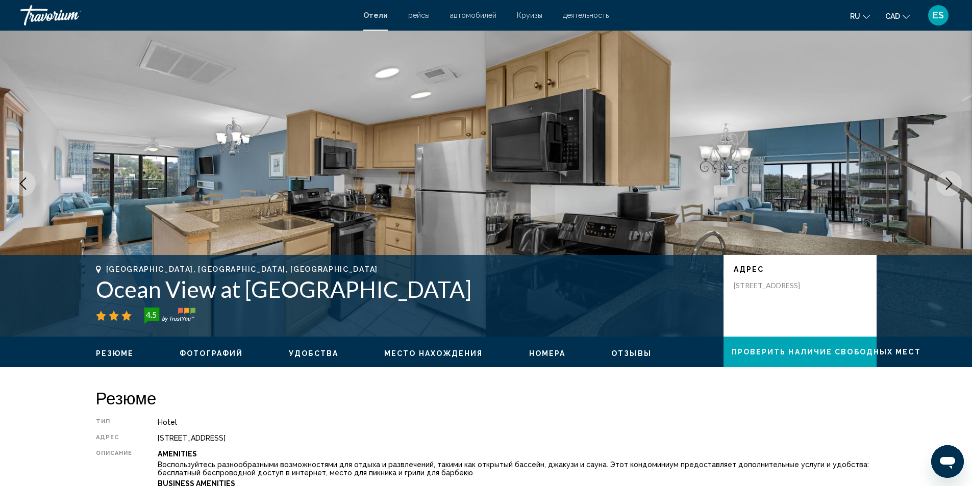
click at [951, 177] on button "Next image" at bounding box center [949, 184] width 26 height 26
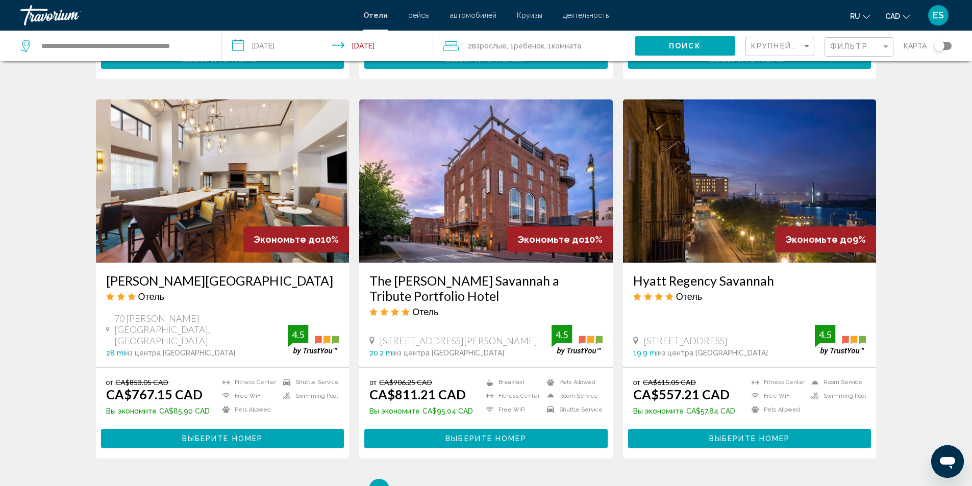
scroll to position [1173, 0]
